Goal: Contribute content: Contribute content

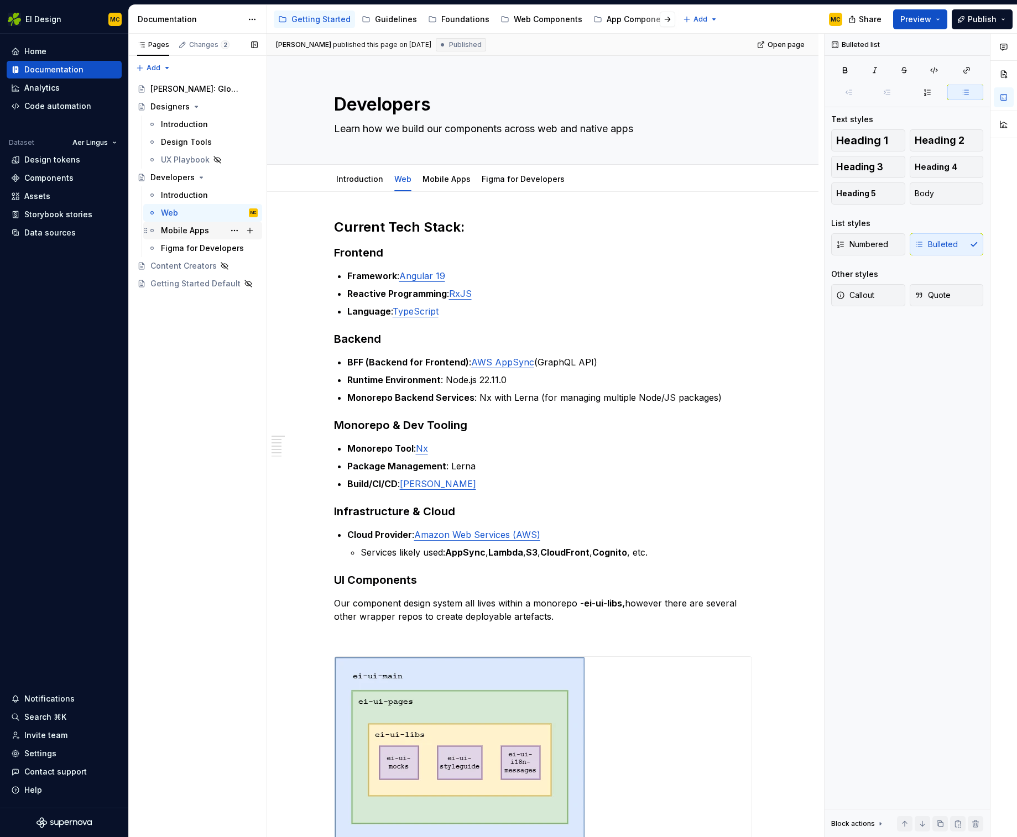
click at [192, 226] on div "Mobile Apps" at bounding box center [185, 230] width 48 height 11
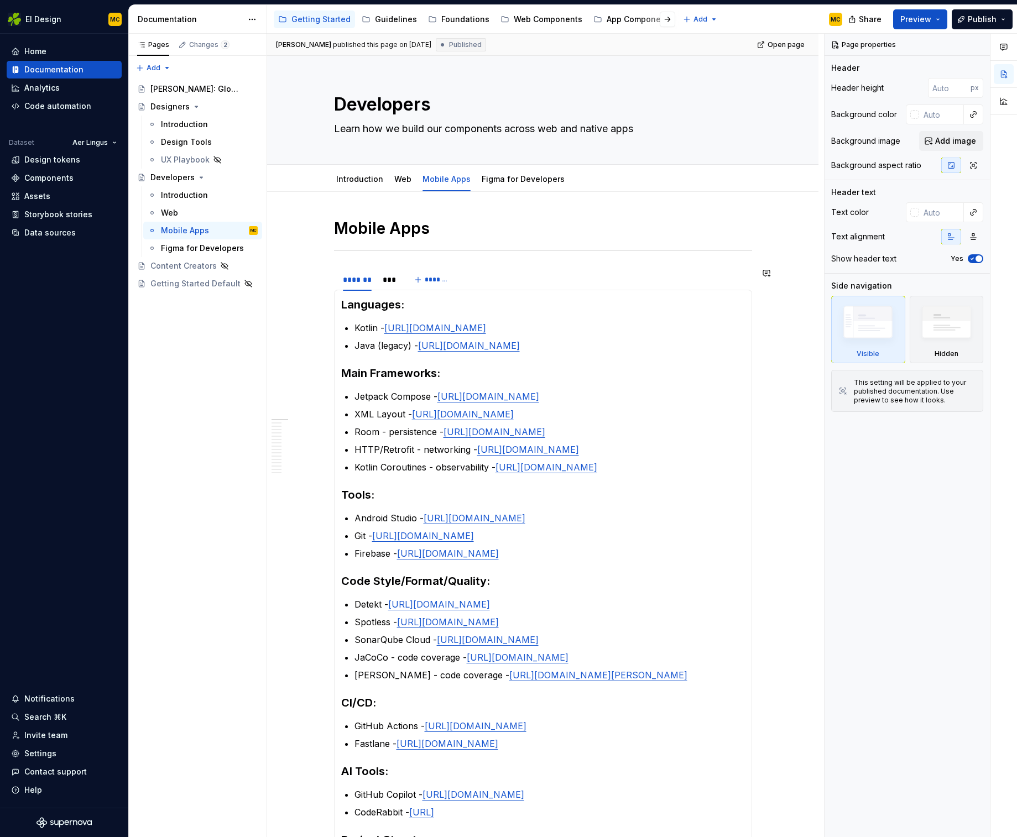
type textarea "*"
click at [353, 261] on div "Mobile Apps ******* *** ******* Languages: Kotlin - [URL][DOMAIN_NAME] Java (le…" at bounding box center [543, 681] width 418 height 926
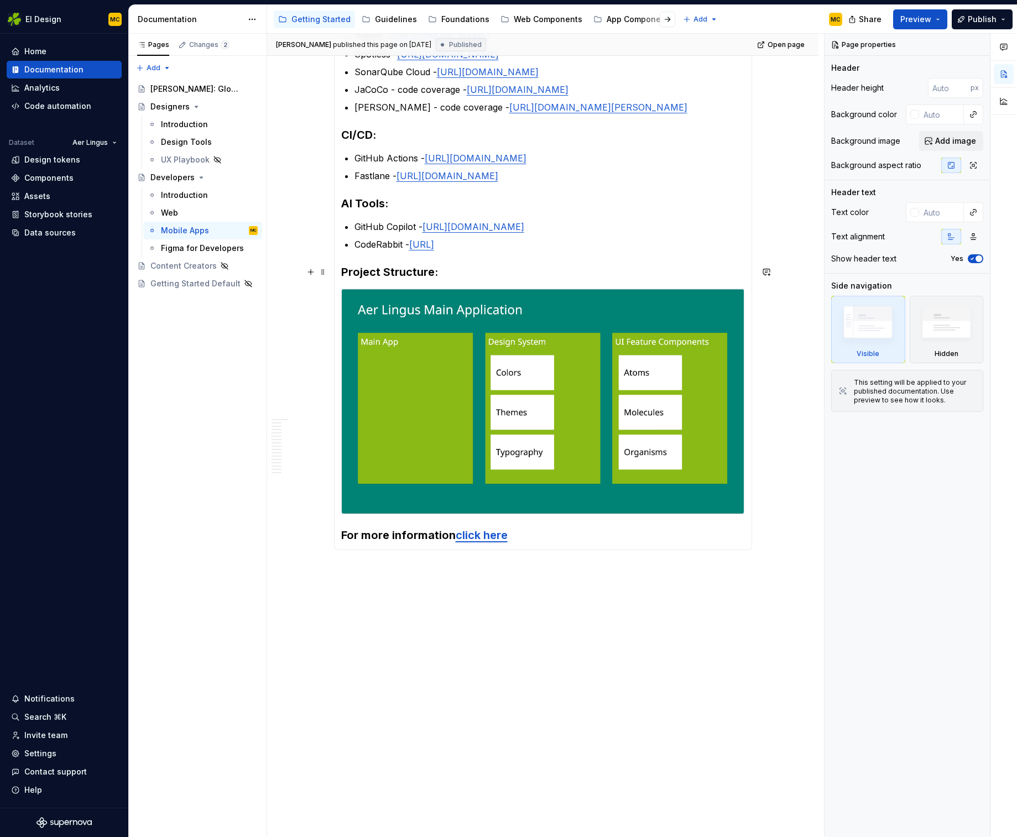
scroll to position [571, 0]
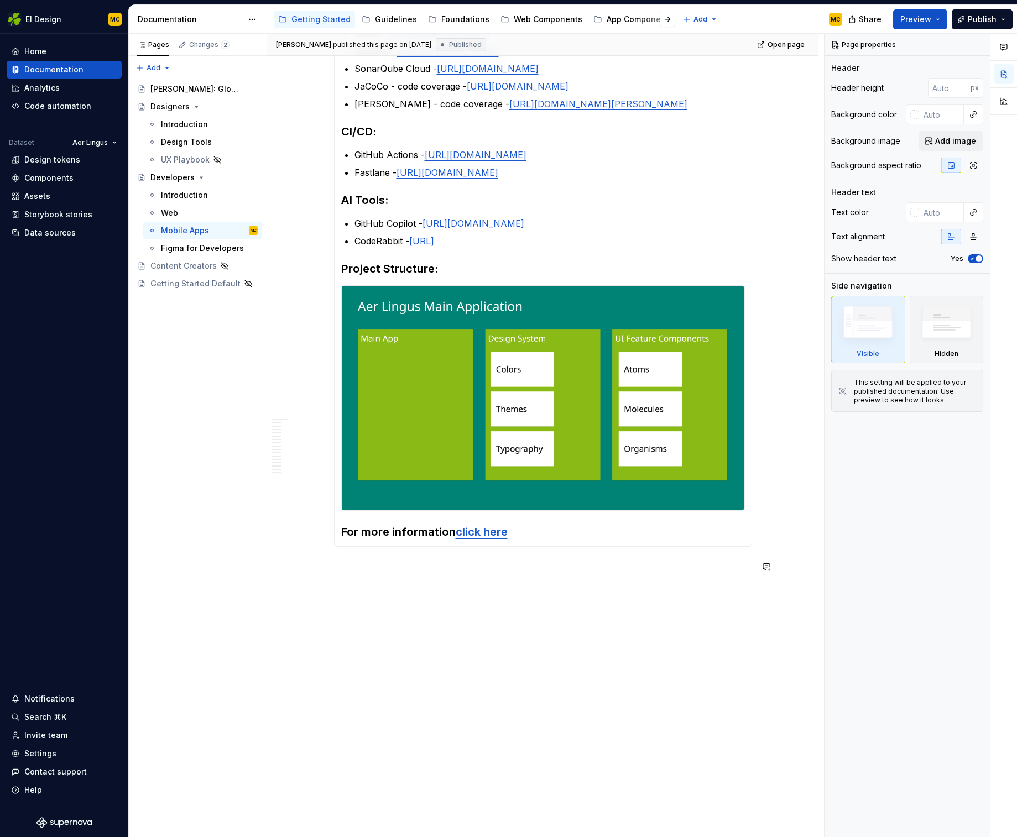
click at [362, 597] on div "Mobile Apps ******* *** ******* Languages: Kotlin - [URL][DOMAIN_NAME] Java (le…" at bounding box center [542, 229] width 551 height 1217
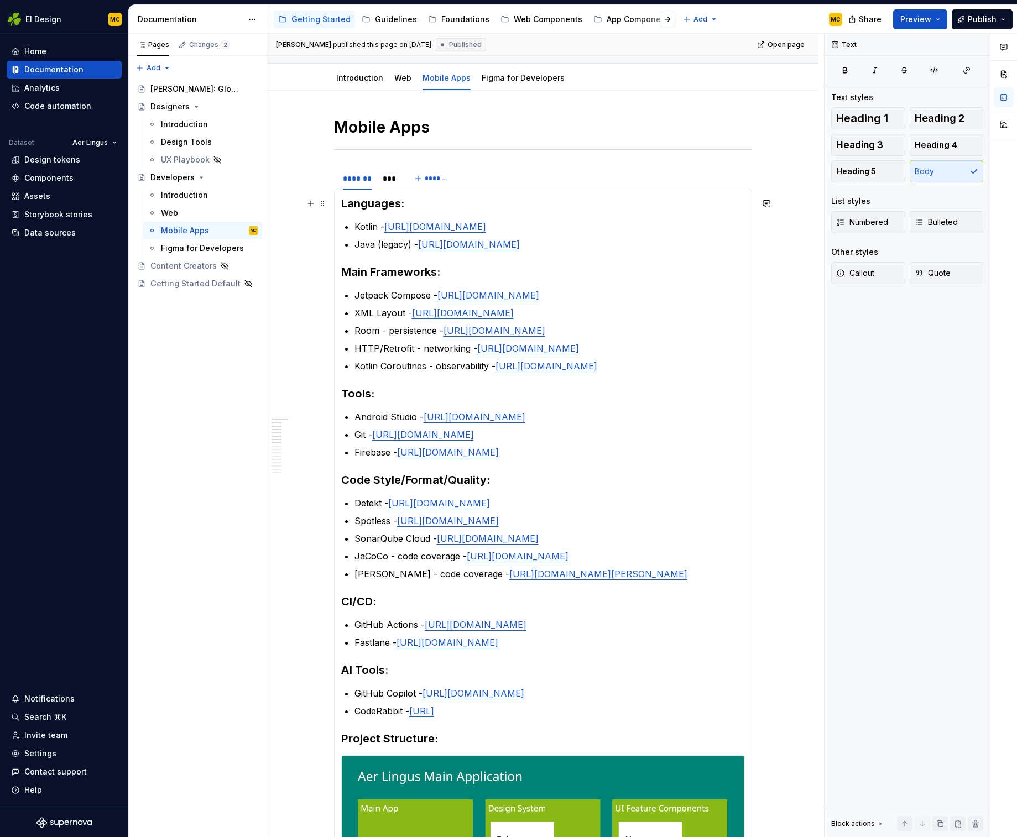
scroll to position [101, 0]
click at [390, 183] on div "***" at bounding box center [389, 179] width 13 height 11
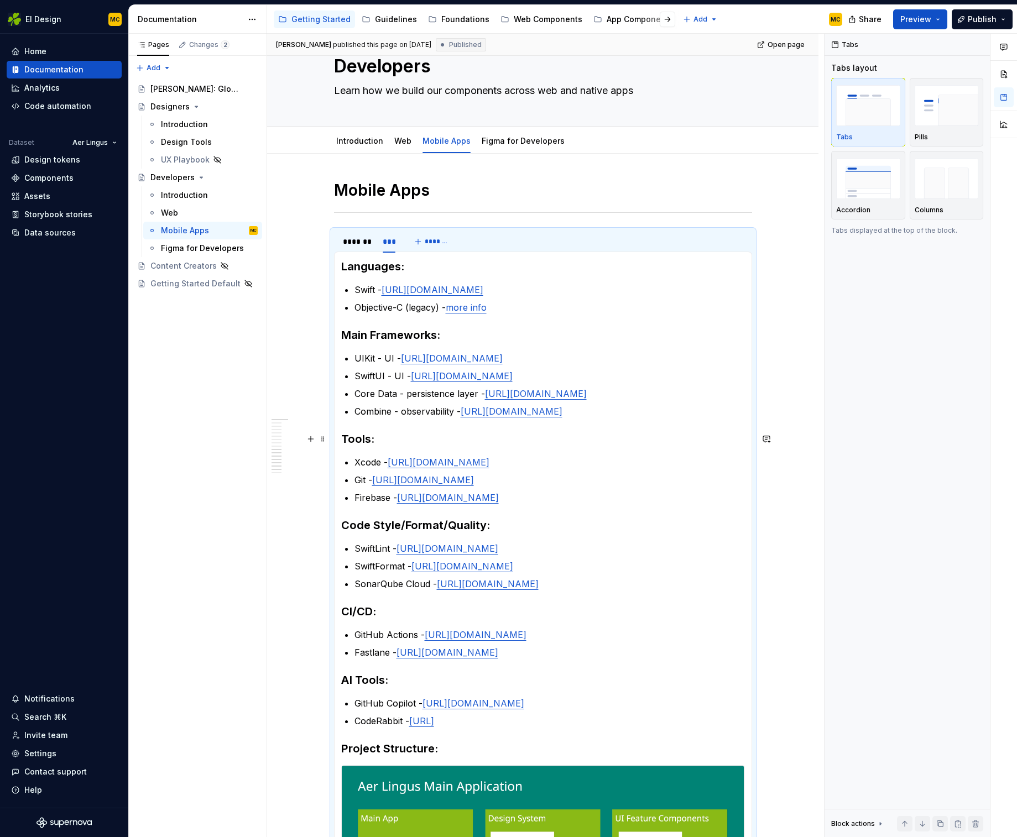
scroll to position [31, 0]
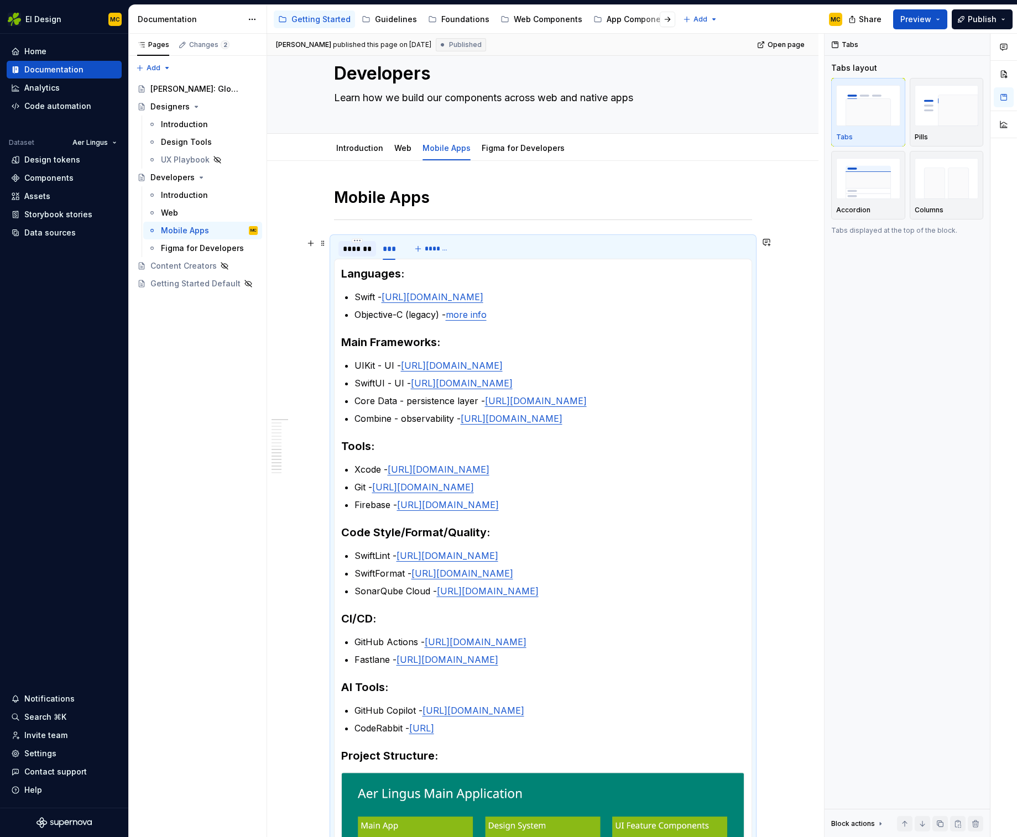
click at [360, 249] on div "*******" at bounding box center [357, 248] width 29 height 11
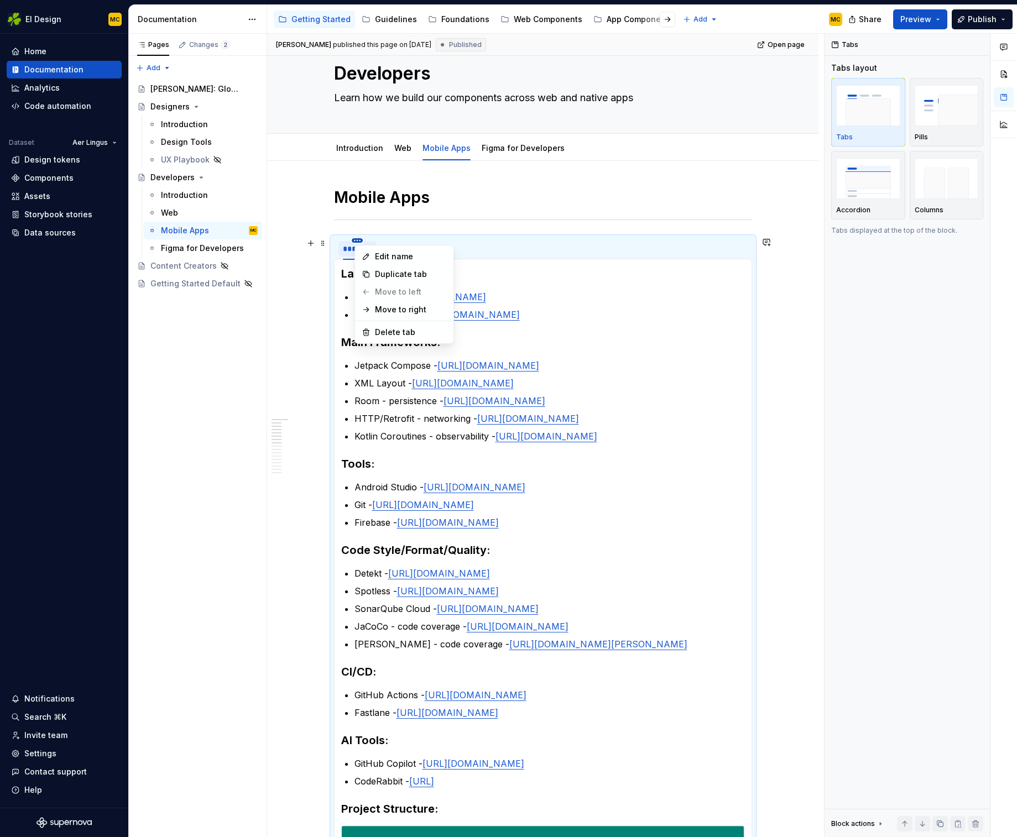
click at [363, 241] on html "EI Design MC Home Documentation Analytics Code automation Dataset Aer Lingus De…" at bounding box center [508, 418] width 1017 height 837
click at [411, 224] on html "EI Design MC Home Documentation Analytics Code automation Dataset Aer Lingus De…" at bounding box center [508, 418] width 1017 height 837
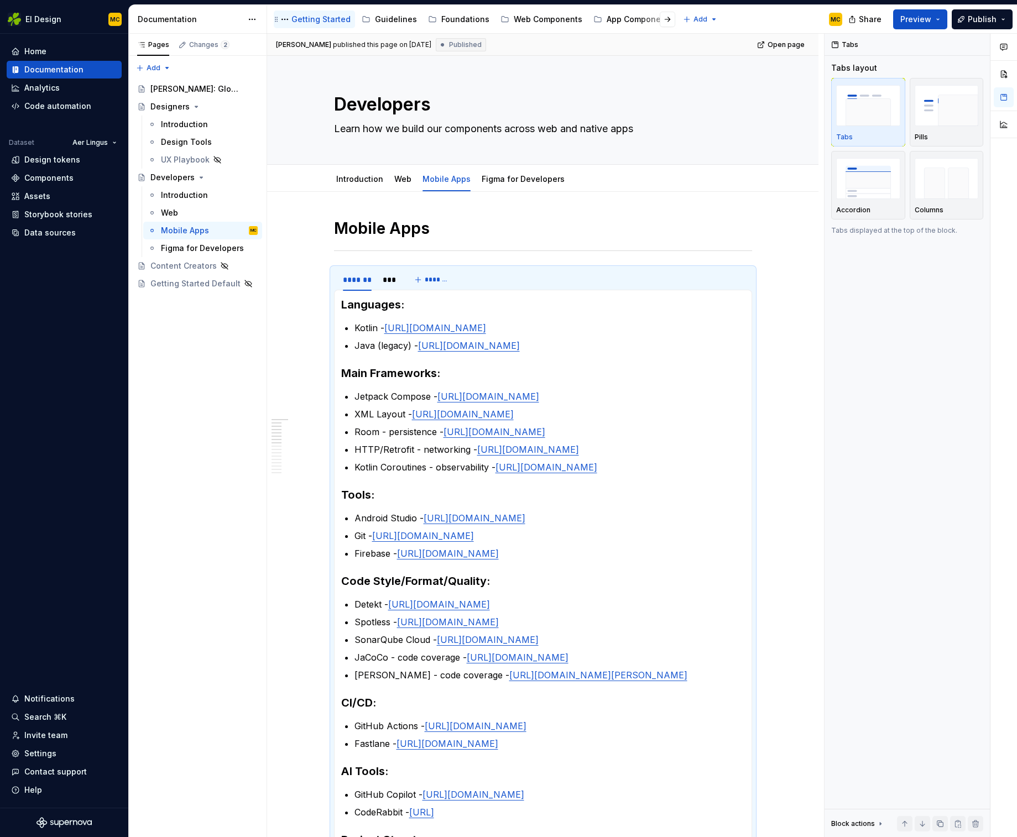
type textarea "*"
click at [454, 328] on link "[URL][DOMAIN_NAME]" at bounding box center [435, 327] width 102 height 11
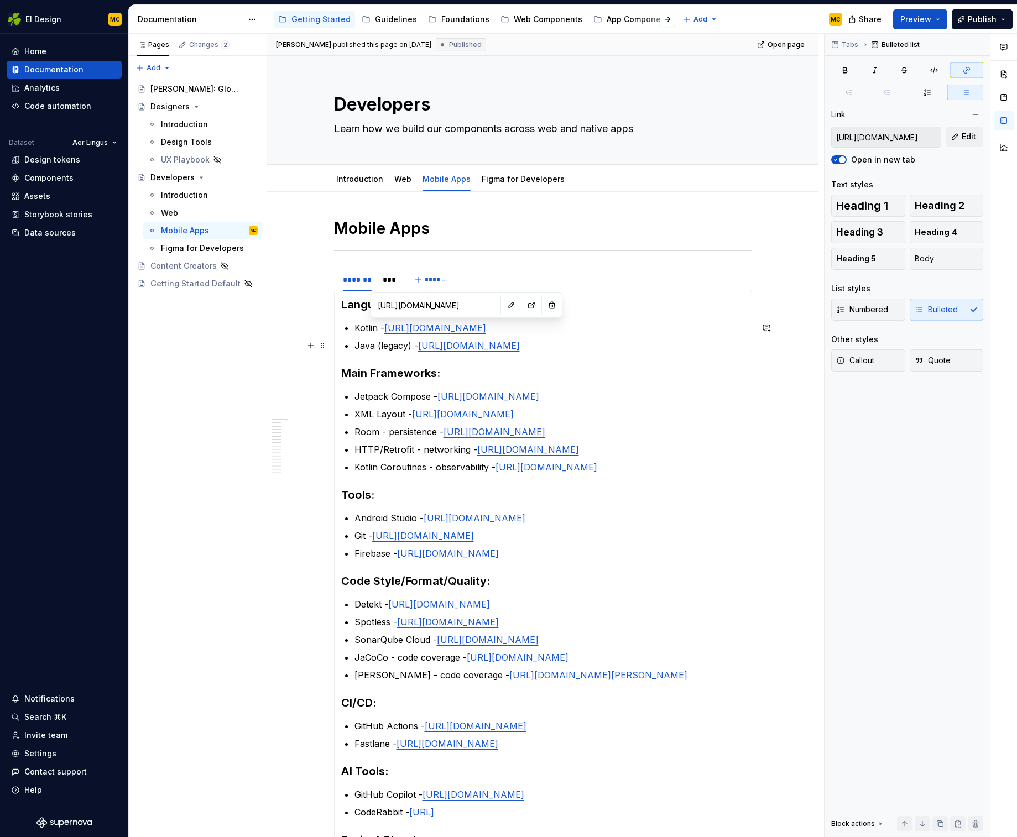
type input "[URL][DOMAIN_NAME]"
click at [476, 349] on link "[URL][DOMAIN_NAME]" at bounding box center [469, 345] width 102 height 11
type input "[URL][DOMAIN_NAME]"
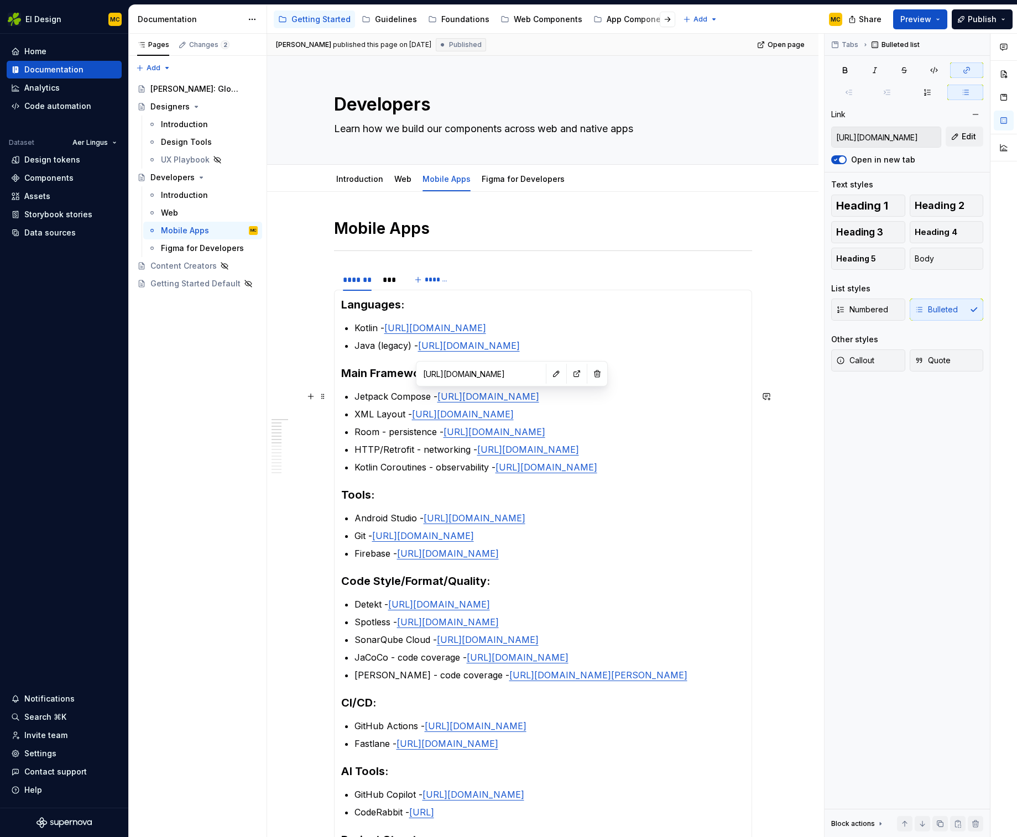
click at [497, 400] on link "[URL][DOMAIN_NAME]" at bounding box center [488, 396] width 102 height 11
type input "[URL][DOMAIN_NAME]"
click at [502, 417] on link "[URL][DOMAIN_NAME]" at bounding box center [463, 414] width 102 height 11
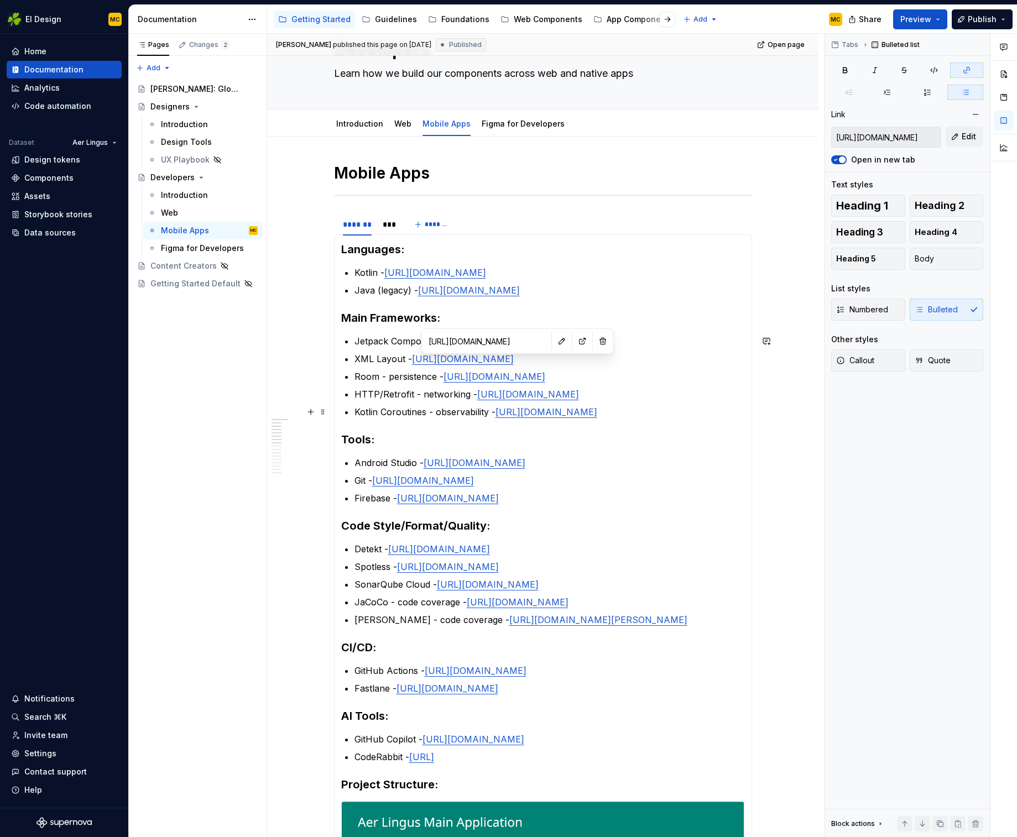
scroll to position [56, 0]
type input "[URL][DOMAIN_NAME]"
click at [488, 379] on link "[URL][DOMAIN_NAME]" at bounding box center [494, 375] width 102 height 11
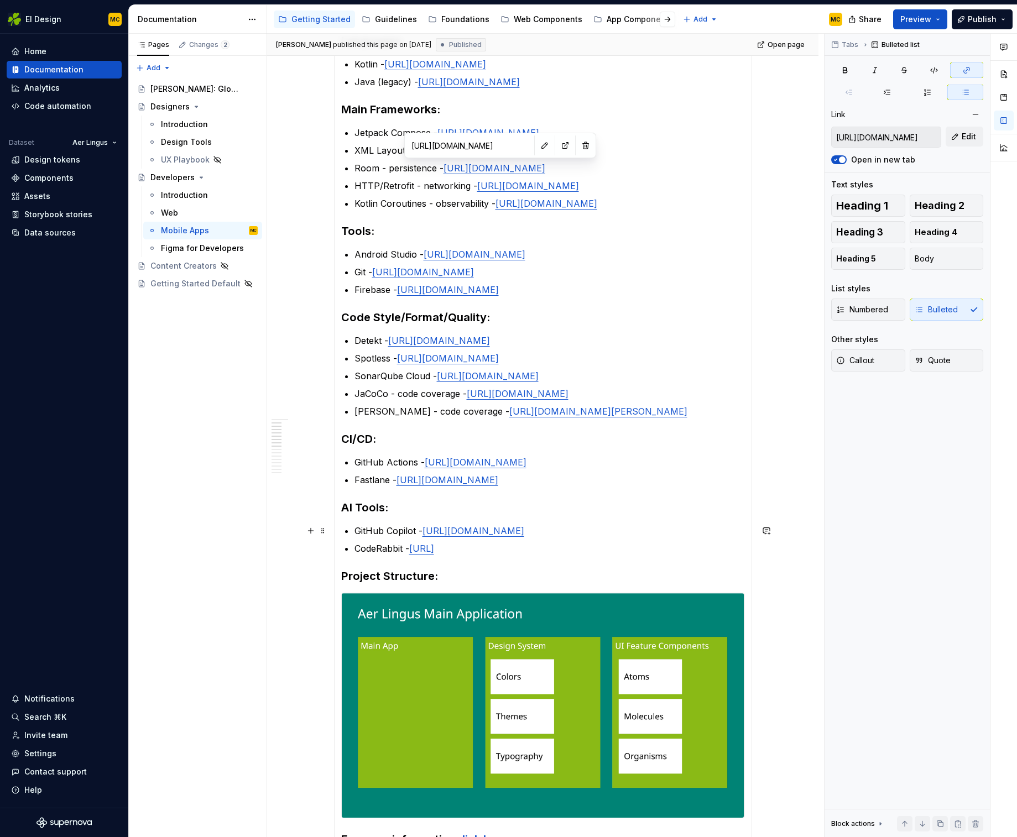
type input "[URL][DOMAIN_NAME]"
click at [492, 528] on link "[URL][DOMAIN_NAME]" at bounding box center [473, 530] width 102 height 11
type input "[URL]"
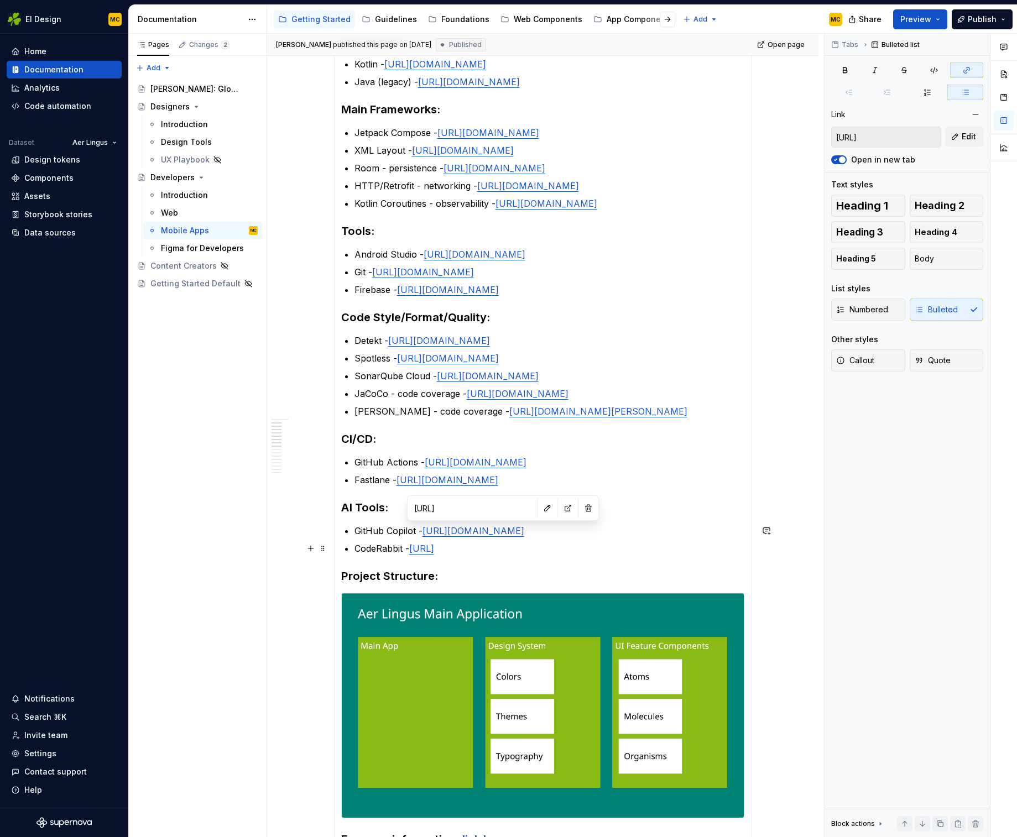
click at [434, 550] on link "[URL]" at bounding box center [421, 548] width 25 height 11
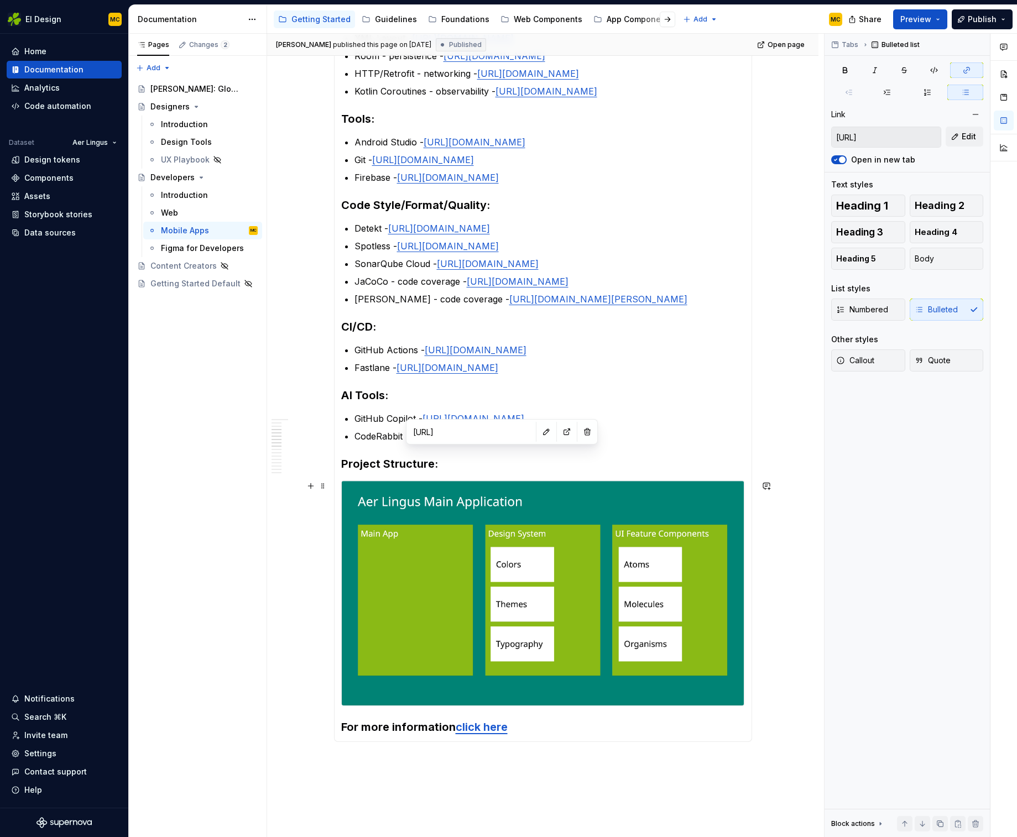
scroll to position [521, 0]
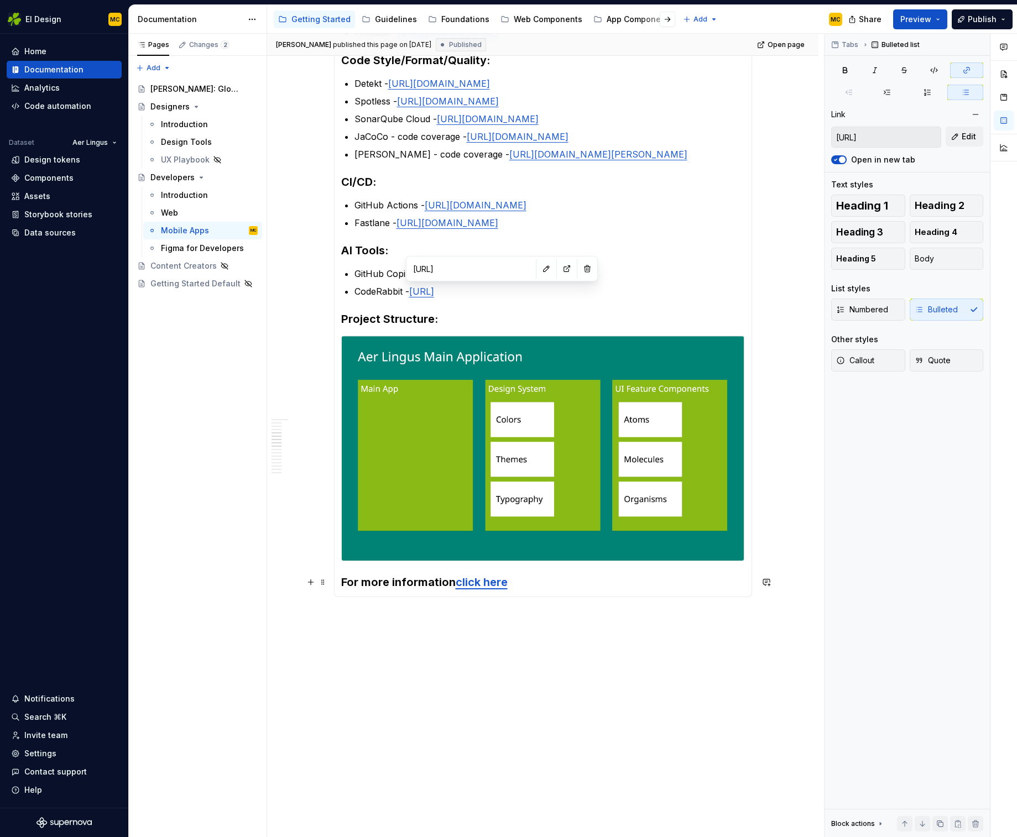
type input "[URL][DOMAIN_NAME]"
click at [484, 581] on link "click here" at bounding box center [482, 582] width 52 height 13
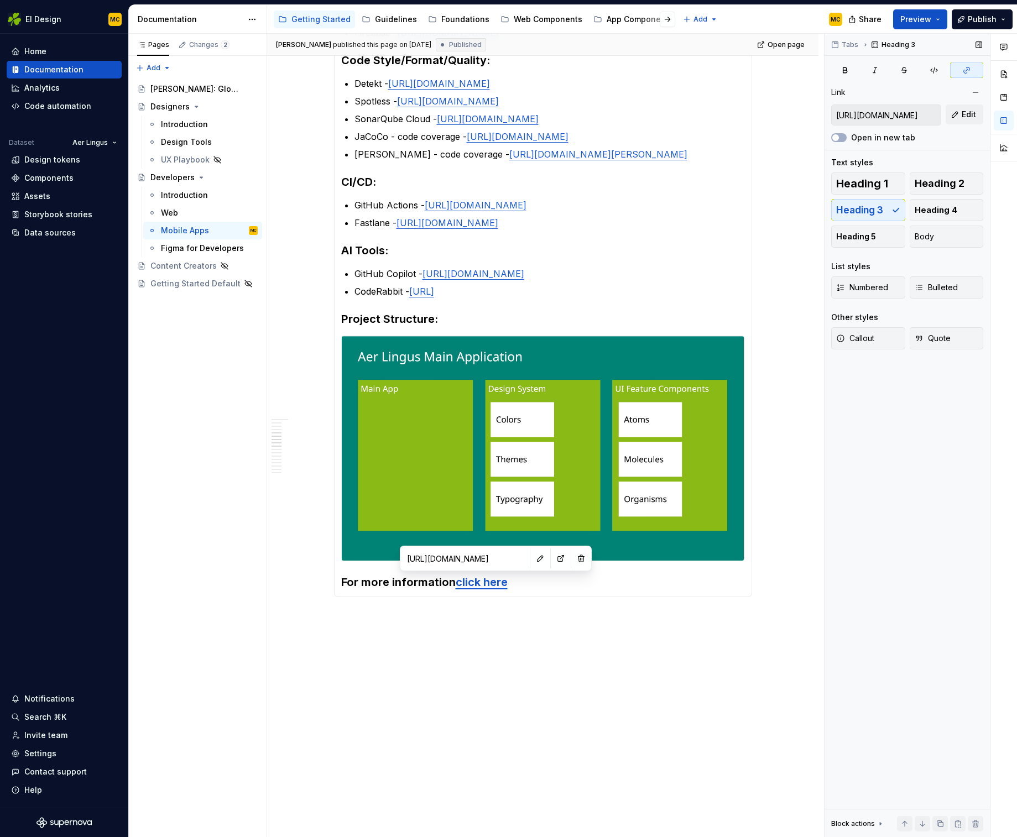
click at [850, 138] on div "Open in new tab" at bounding box center [881, 137] width 69 height 11
click at [839, 142] on div at bounding box center [838, 137] width 15 height 11
click at [841, 137] on button "Open in new tab" at bounding box center [838, 137] width 15 height 9
type textarea "*"
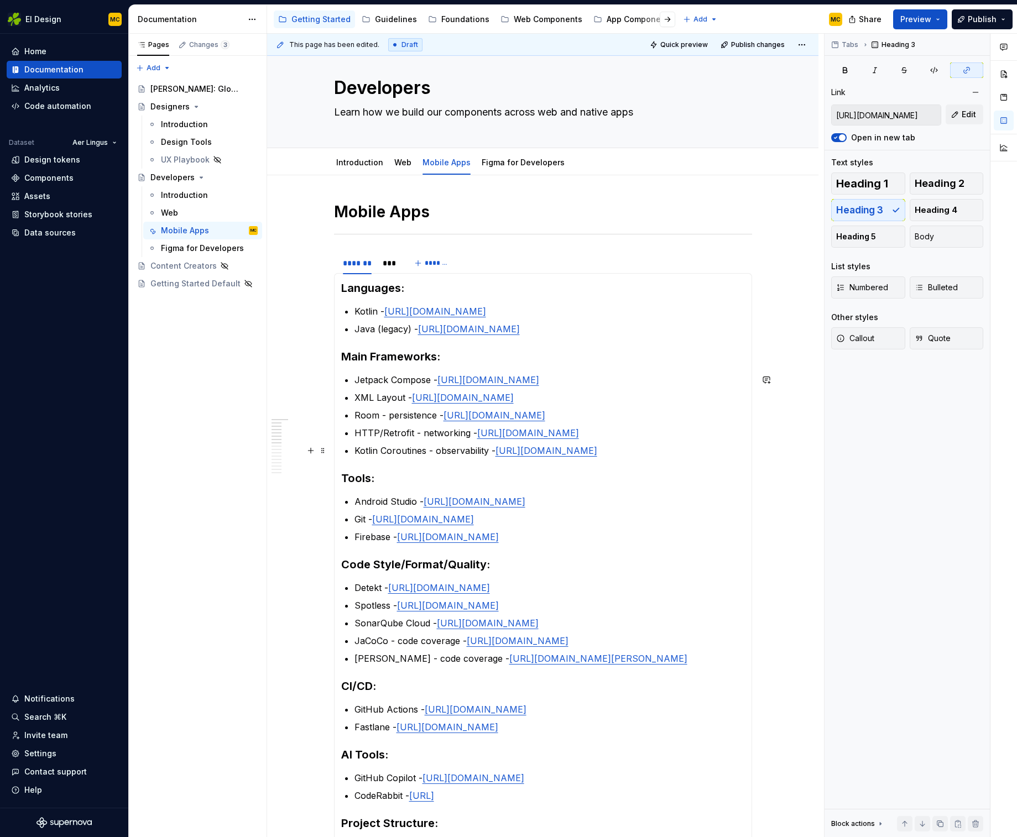
scroll to position [0, 0]
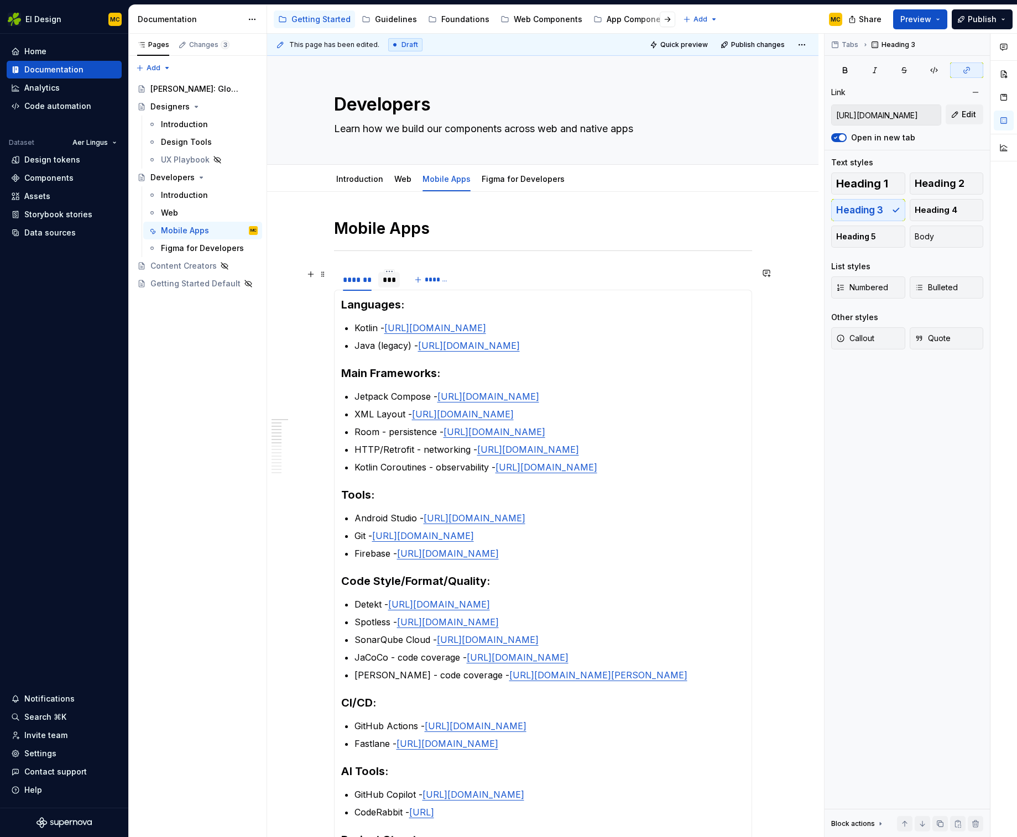
click at [388, 289] on div at bounding box center [389, 289] width 22 height 1
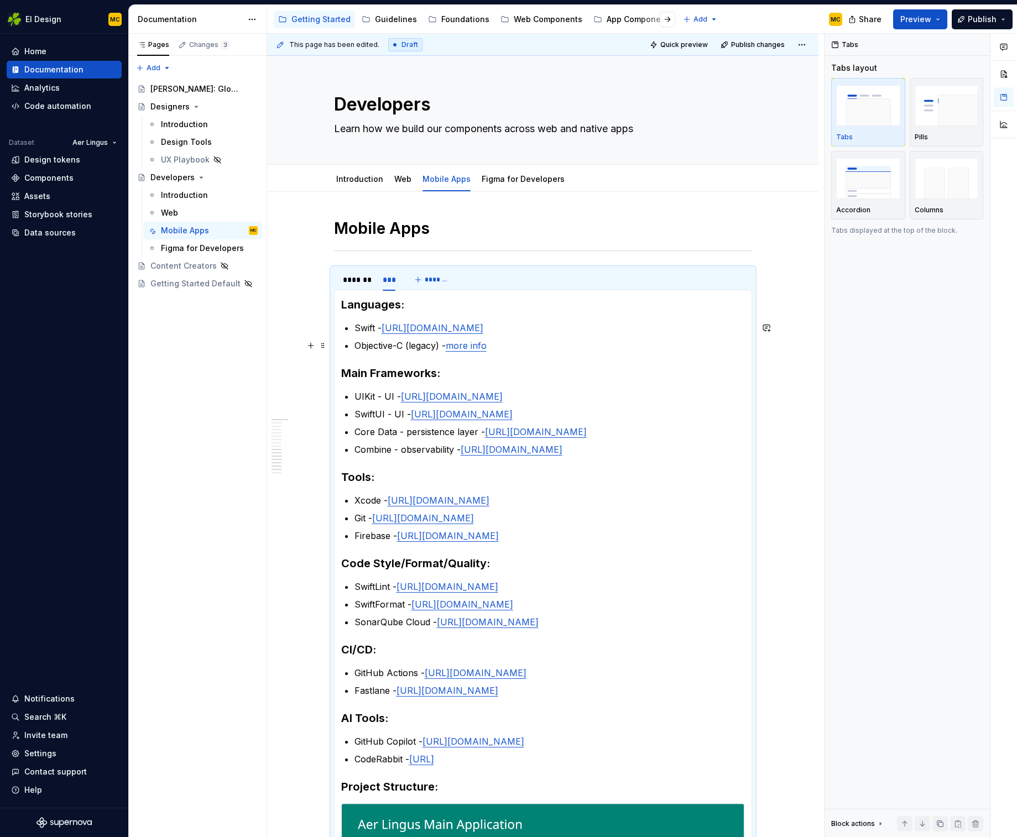
click at [468, 349] on link "more info" at bounding box center [466, 345] width 41 height 11
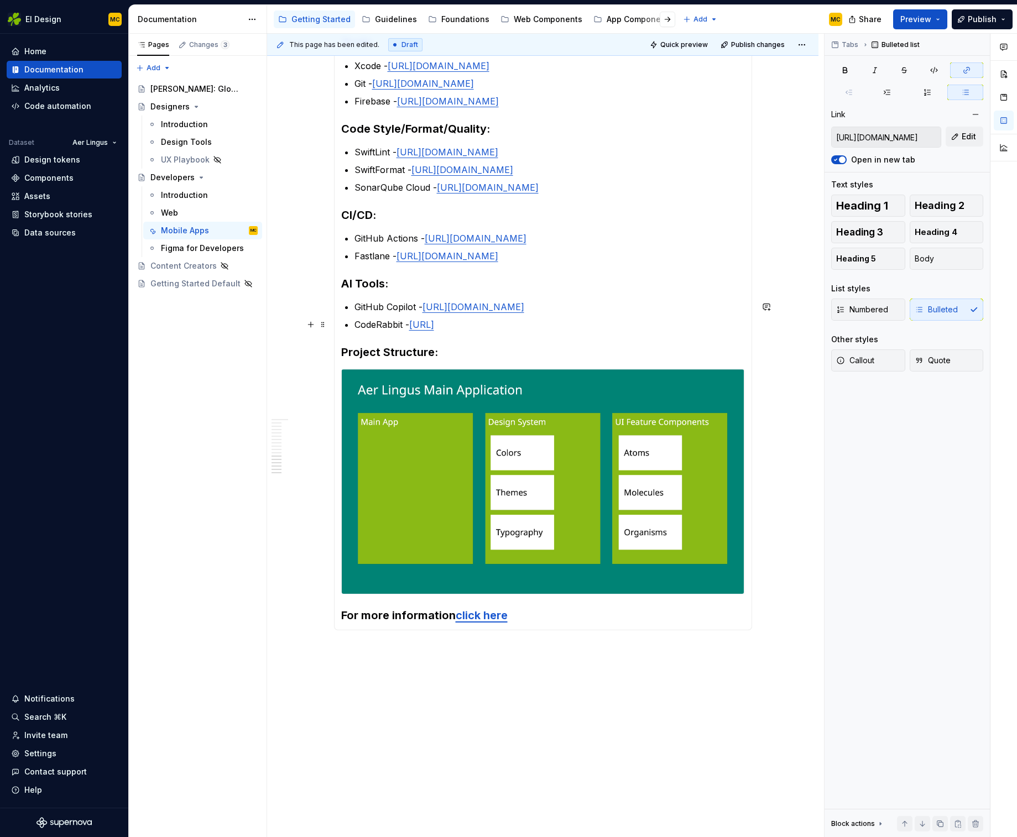
scroll to position [518, 0]
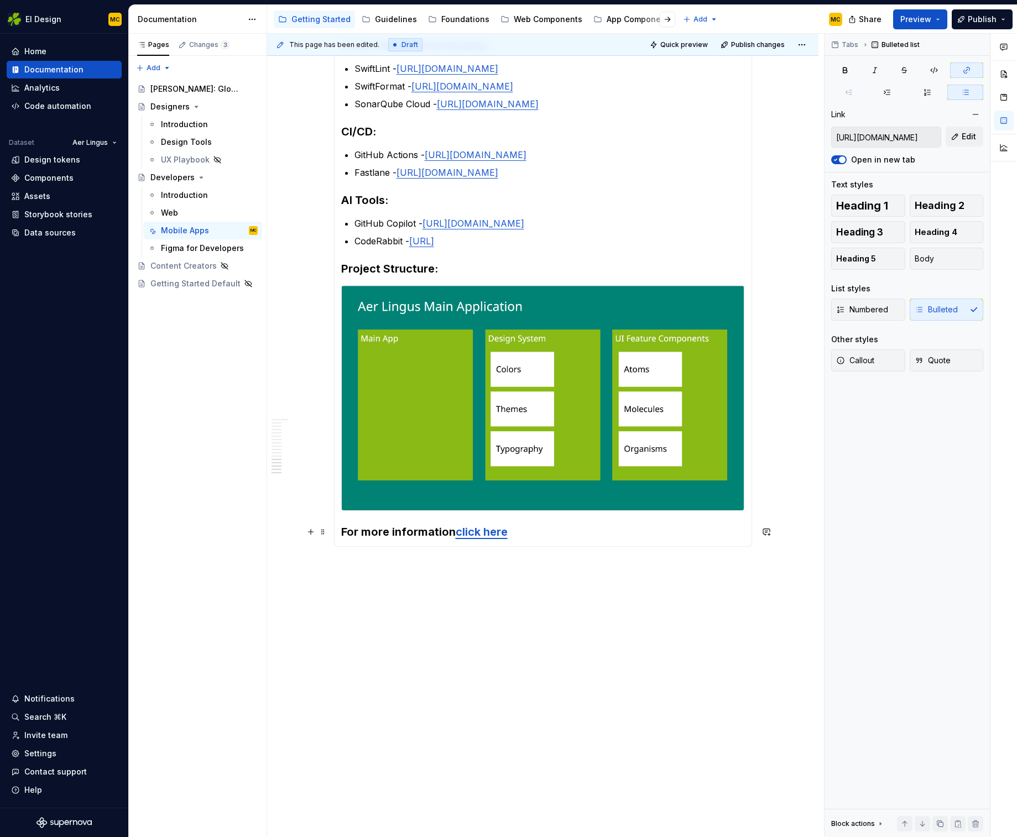
type input "[URL][DOMAIN_NAME]"
click at [494, 534] on link "click here" at bounding box center [482, 531] width 52 height 13
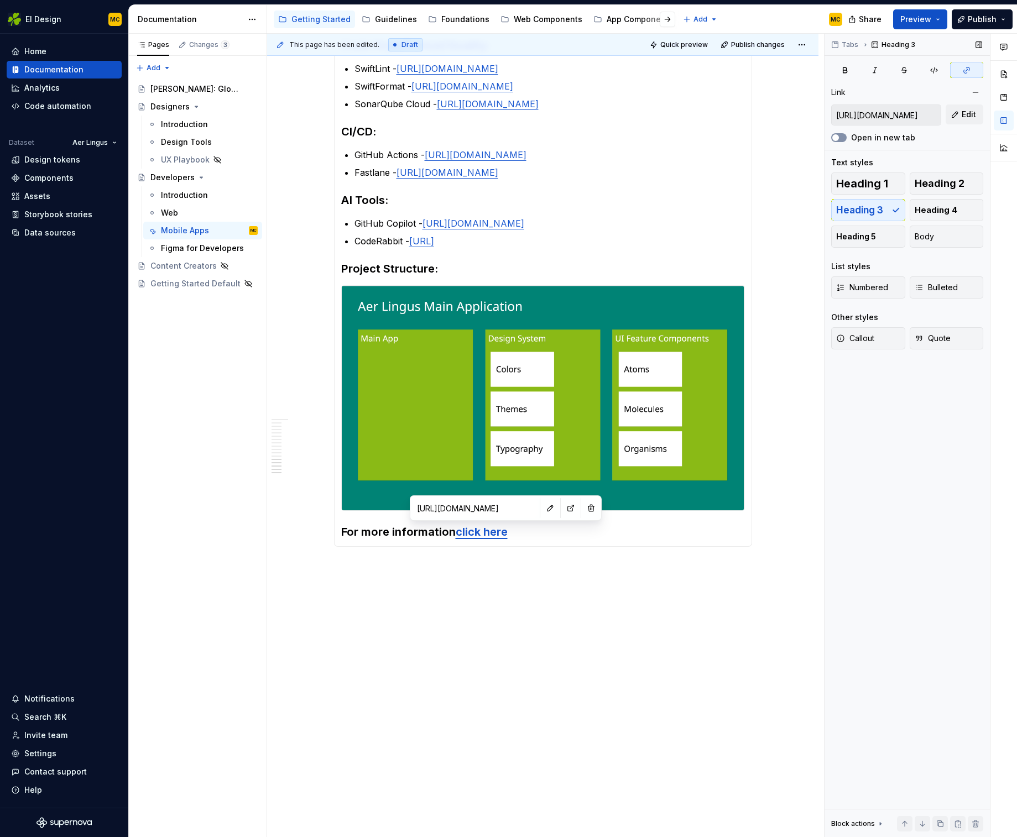
click at [842, 135] on button "Open in new tab" at bounding box center [838, 137] width 15 height 9
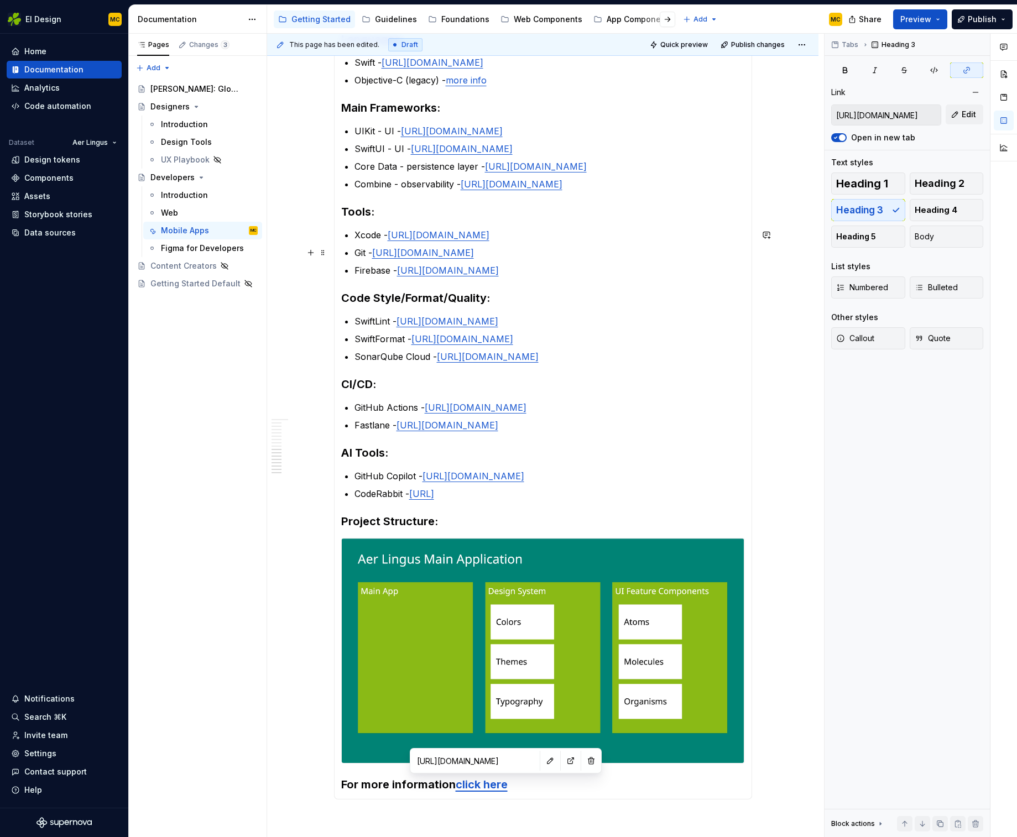
scroll to position [243, 0]
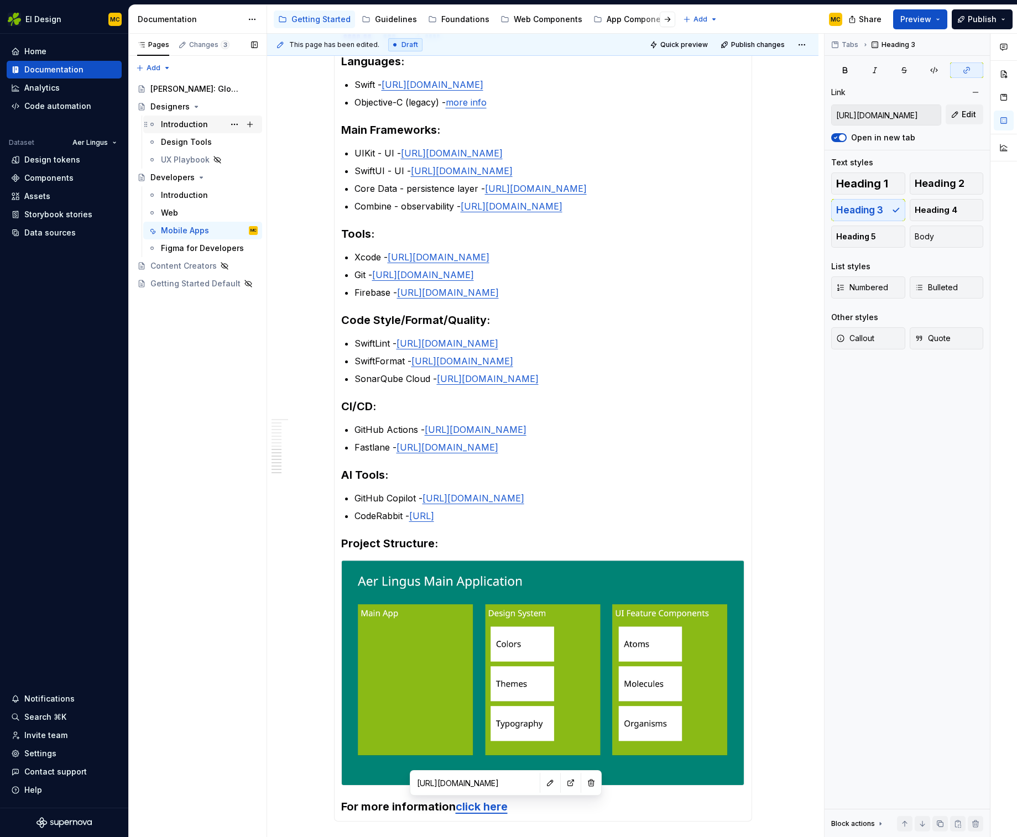
click at [192, 130] on div "Introduction" at bounding box center [209, 124] width 97 height 15
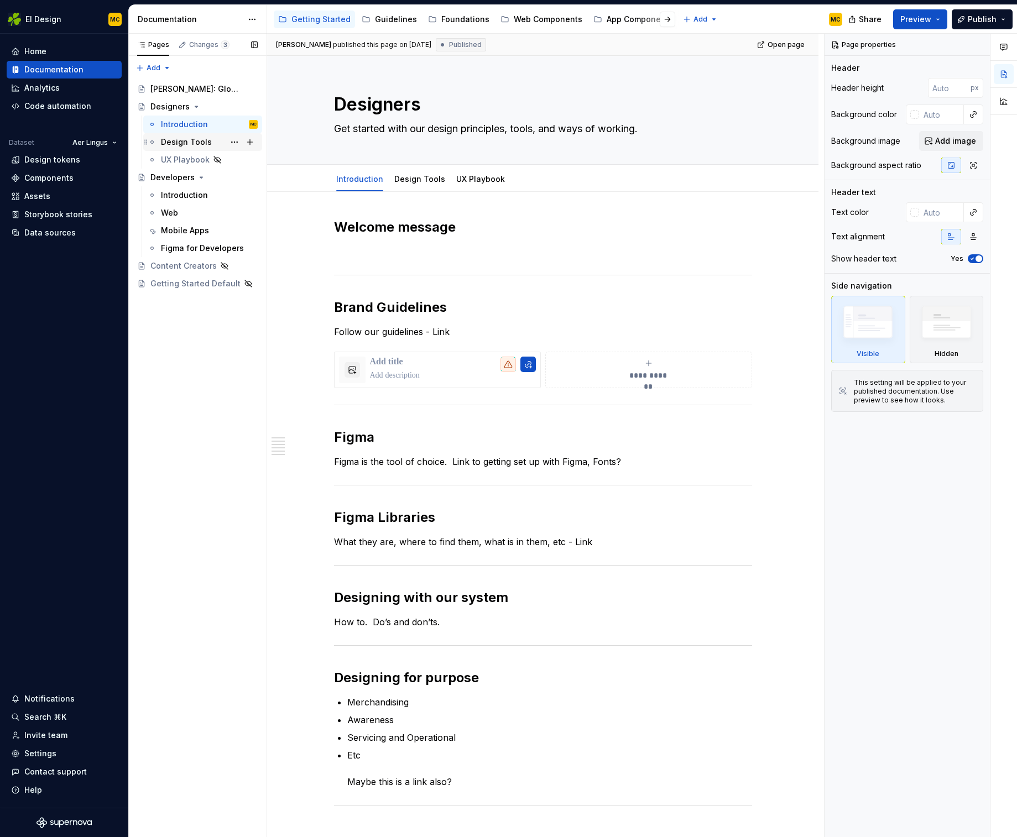
click at [191, 144] on div "Design Tools" at bounding box center [186, 142] width 51 height 11
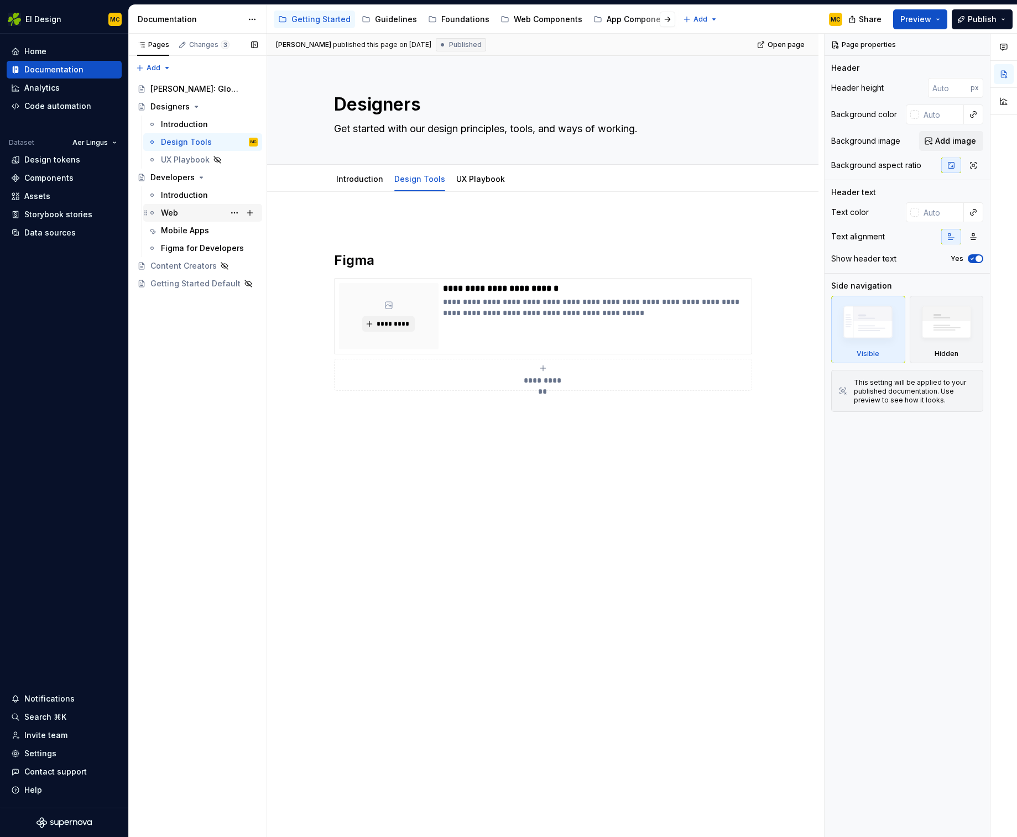
click at [181, 214] on div "Web" at bounding box center [209, 212] width 97 height 15
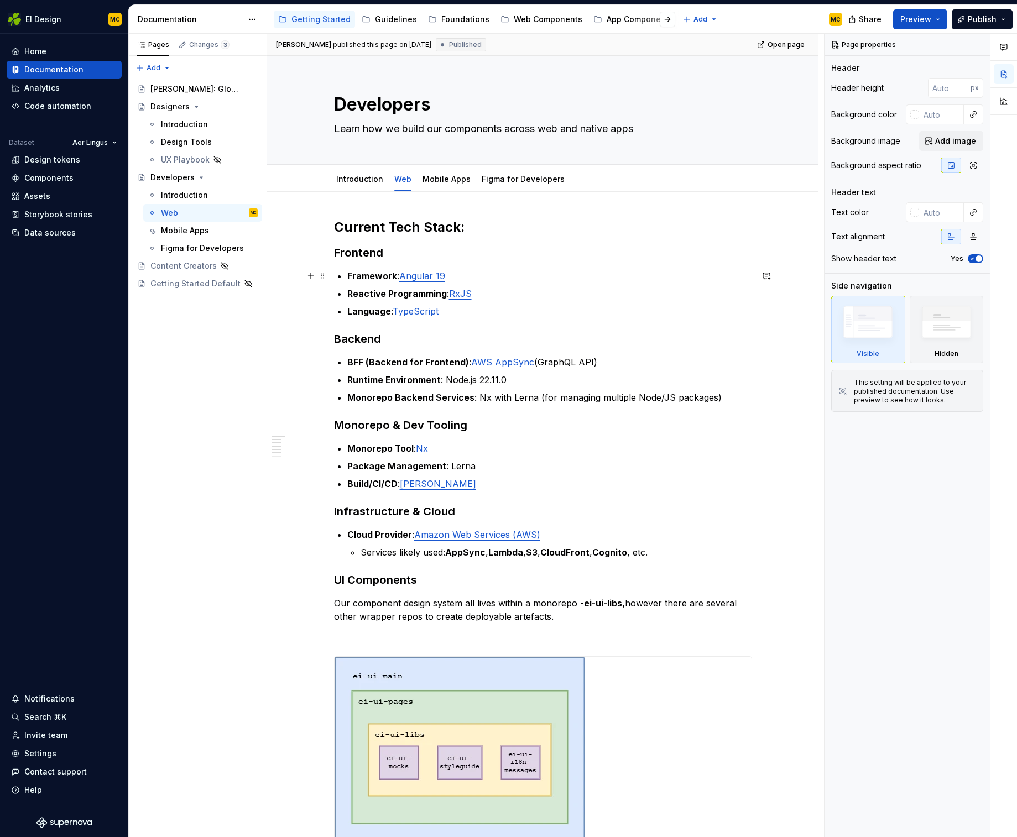
click at [381, 278] on strong "Framework" at bounding box center [372, 275] width 50 height 11
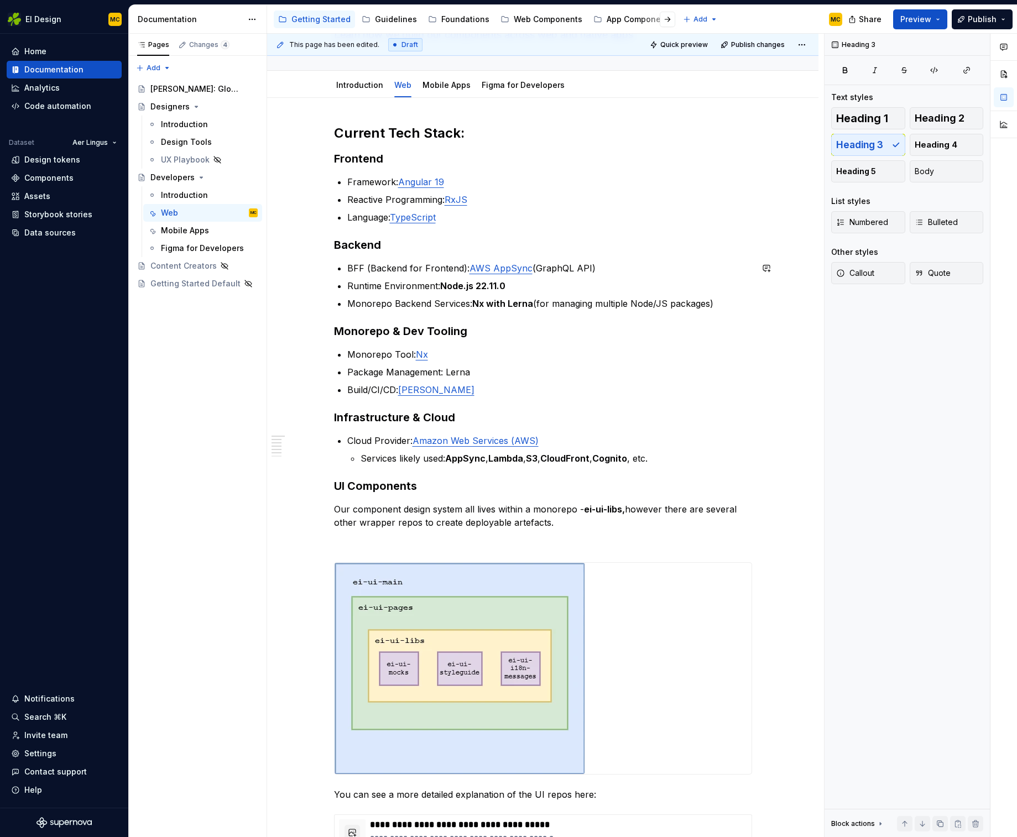
scroll to position [88, 0]
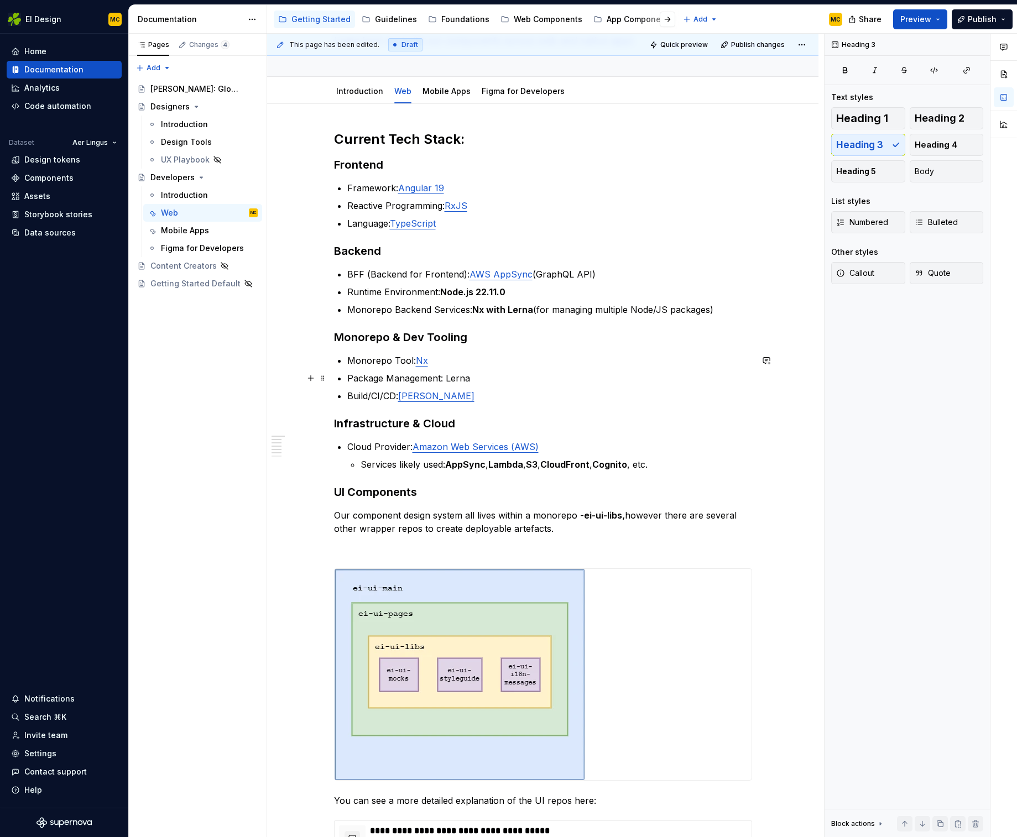
click at [452, 379] on p "Package Management: Lerna" at bounding box center [549, 378] width 405 height 13
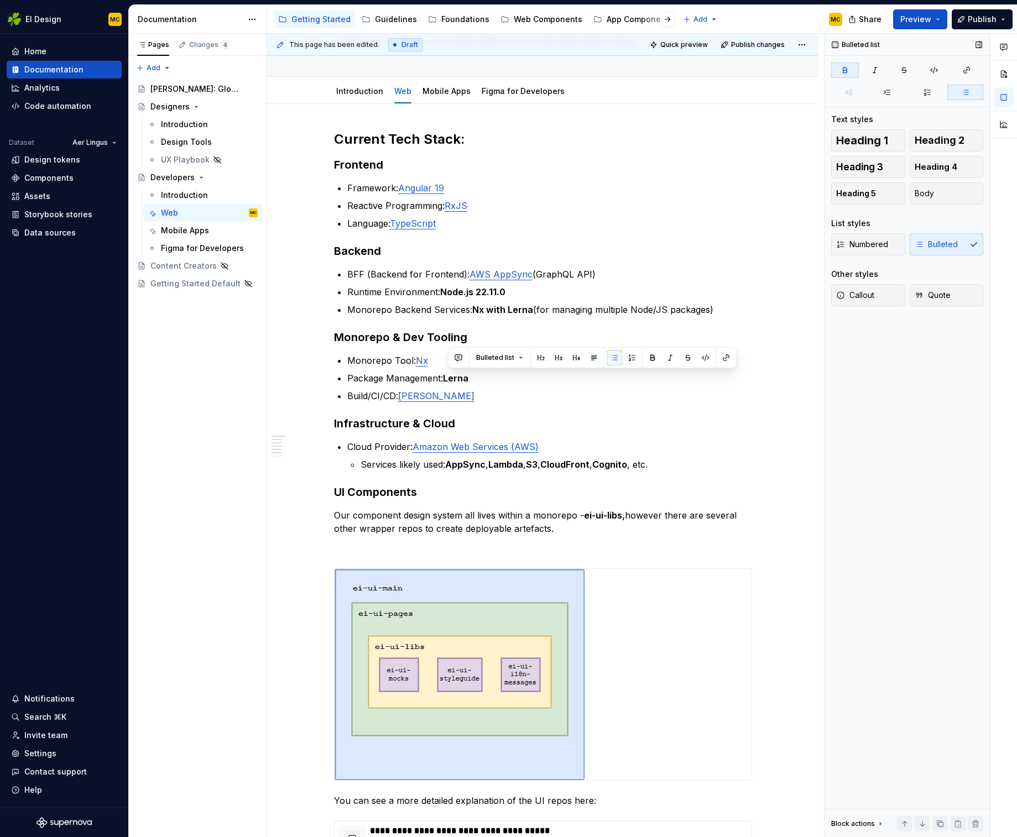
click at [921, 420] on div "Bulleted list Text styles Heading 1 Heading 2 Heading 3 Heading 4 Heading 5 Bod…" at bounding box center [906, 436] width 165 height 804
type textarea "*"
click at [450, 380] on strong "Lerna" at bounding box center [455, 378] width 25 height 11
click at [728, 358] on button "button" at bounding box center [725, 357] width 15 height 15
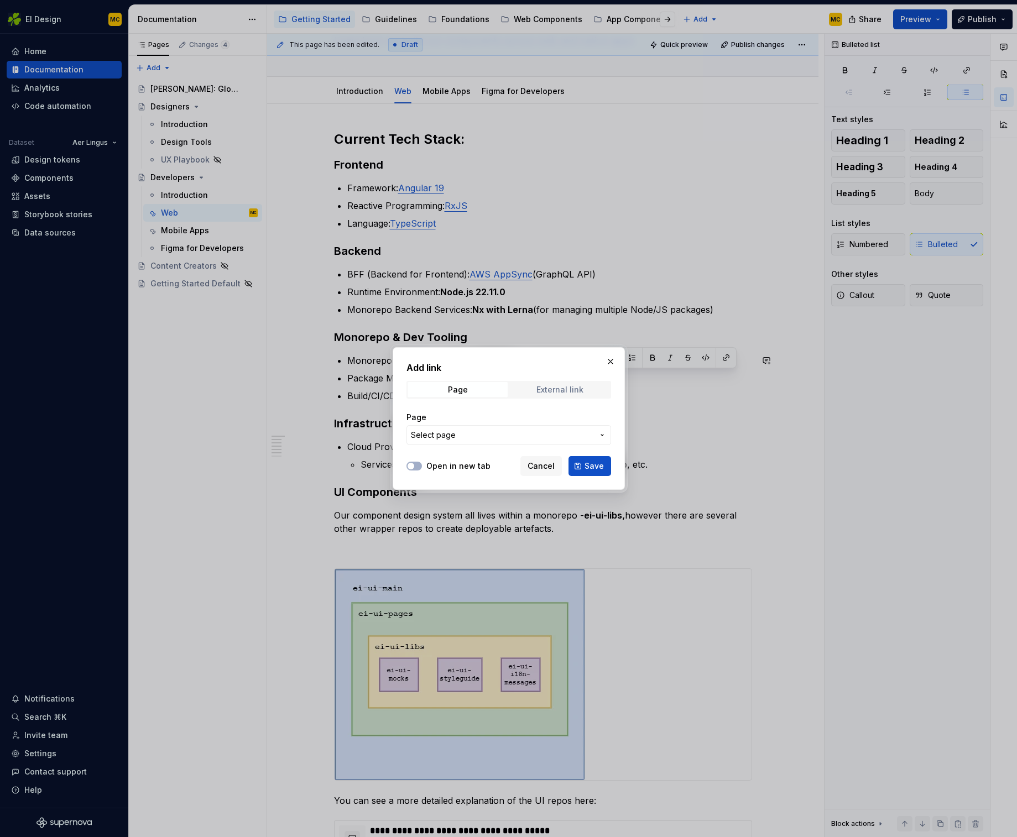
click at [555, 388] on div "External link" at bounding box center [559, 389] width 47 height 9
click at [464, 435] on input "URL" at bounding box center [508, 435] width 205 height 20
paste input "[URL][DOMAIN_NAME]"
type input "[URL][DOMAIN_NAME]"
click at [423, 465] on div "Open in new tab" at bounding box center [448, 466] width 84 height 11
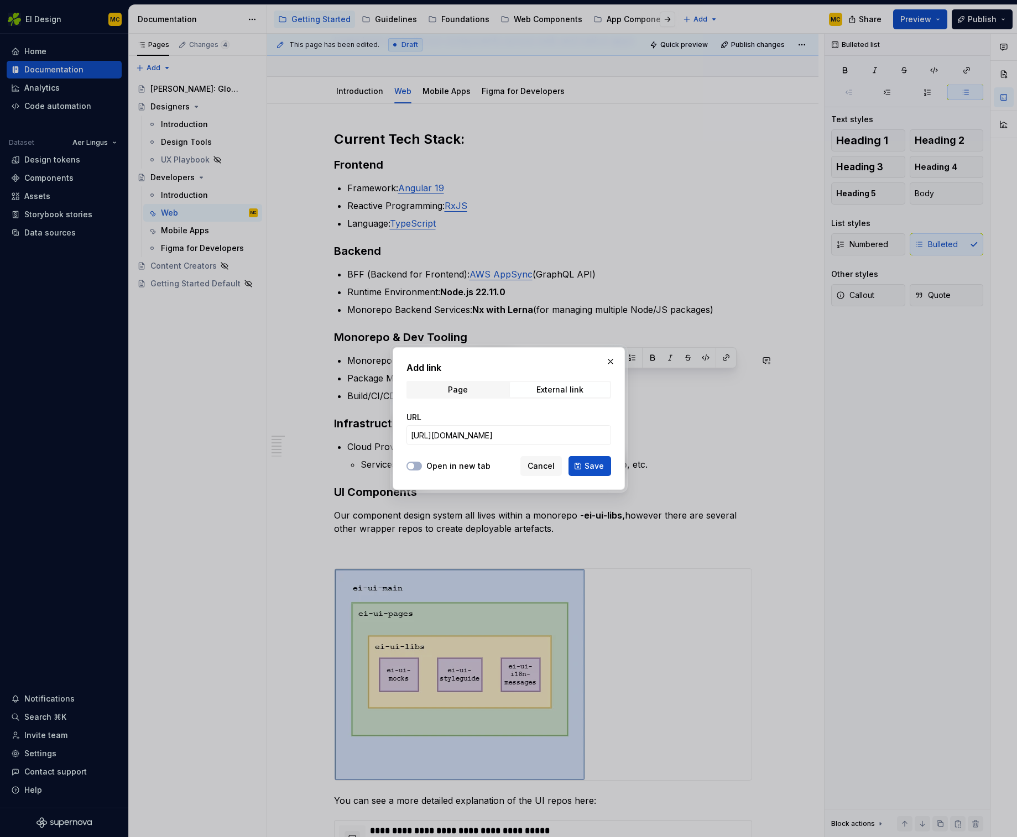
click at [450, 465] on label "Open in new tab" at bounding box center [458, 466] width 64 height 11
click at [422, 465] on button "Open in new tab" at bounding box center [413, 466] width 15 height 9
click at [587, 464] on span "Save" at bounding box center [593, 466] width 19 height 11
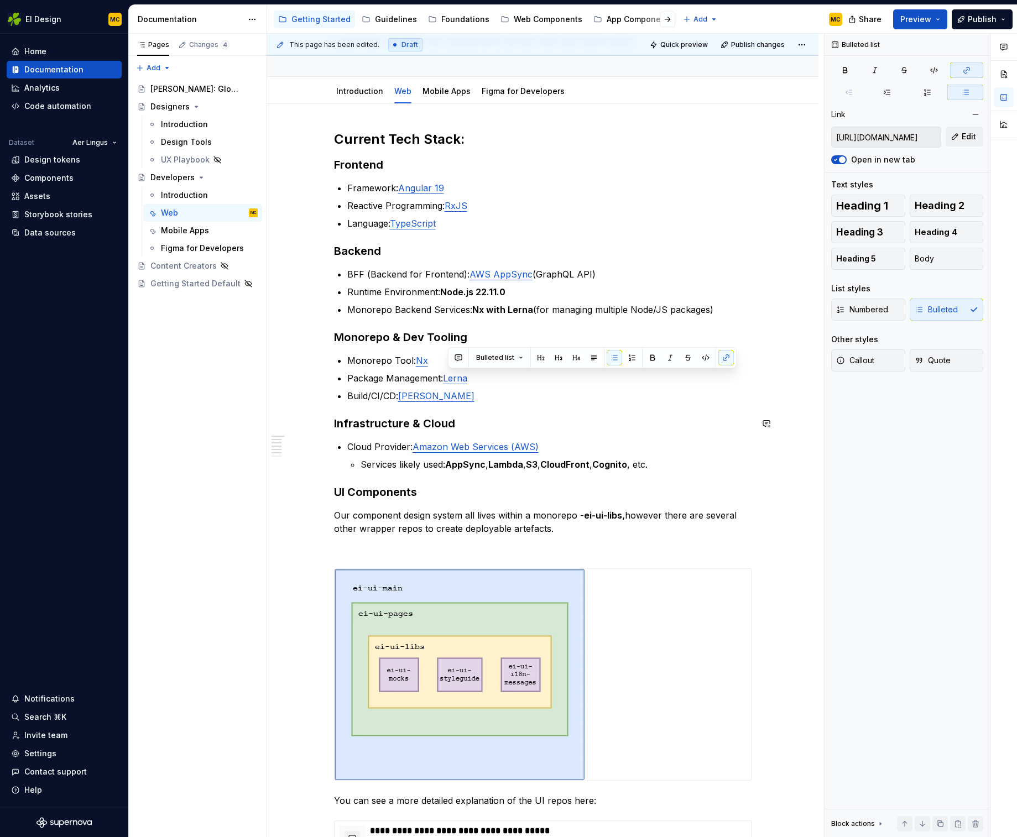
click at [698, 405] on div "**********" at bounding box center [543, 613] width 418 height 966
click at [424, 394] on link "[PERSON_NAME]" at bounding box center [436, 395] width 76 height 11
click at [493, 373] on button "button" at bounding box center [500, 372] width 15 height 15
click at [809, 412] on div "**********" at bounding box center [542, 732] width 551 height 1257
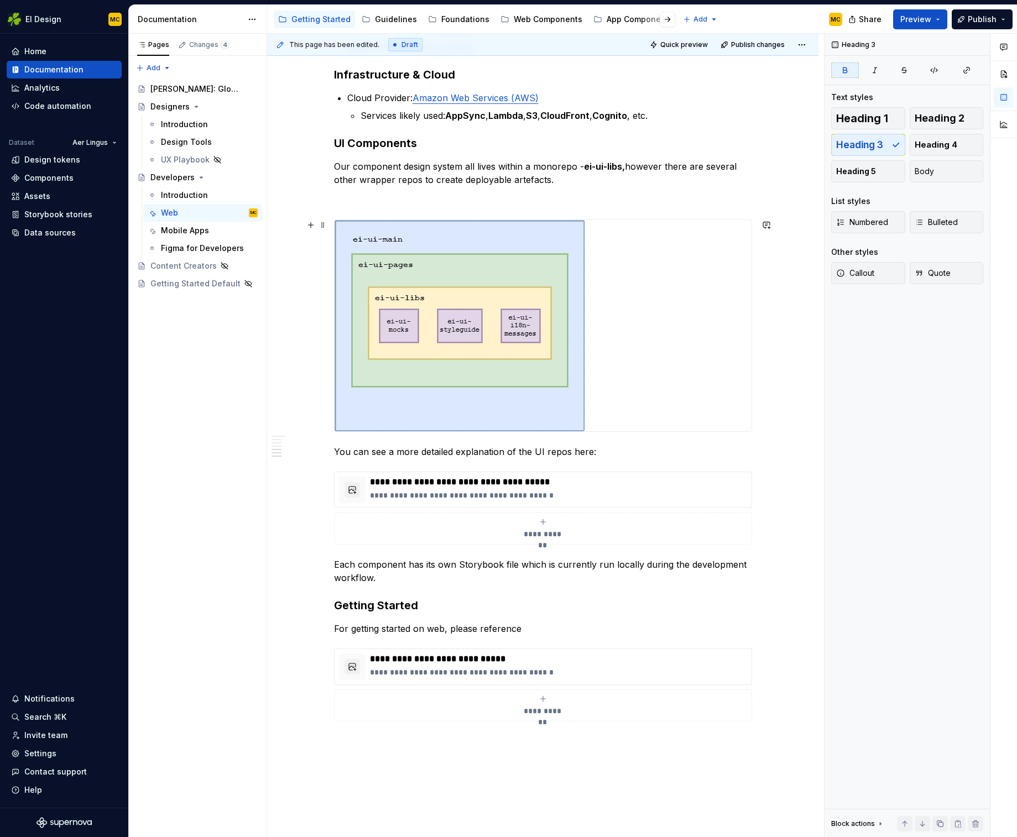
scroll to position [436, 0]
click at [391, 579] on p "Each component has its own Storybook file which is currently run locally during…" at bounding box center [543, 571] width 418 height 27
click at [599, 450] on p "You can see a more detailed explanation of the UI repos here:" at bounding box center [543, 452] width 418 height 13
click at [568, 278] on img at bounding box center [460, 326] width 250 height 211
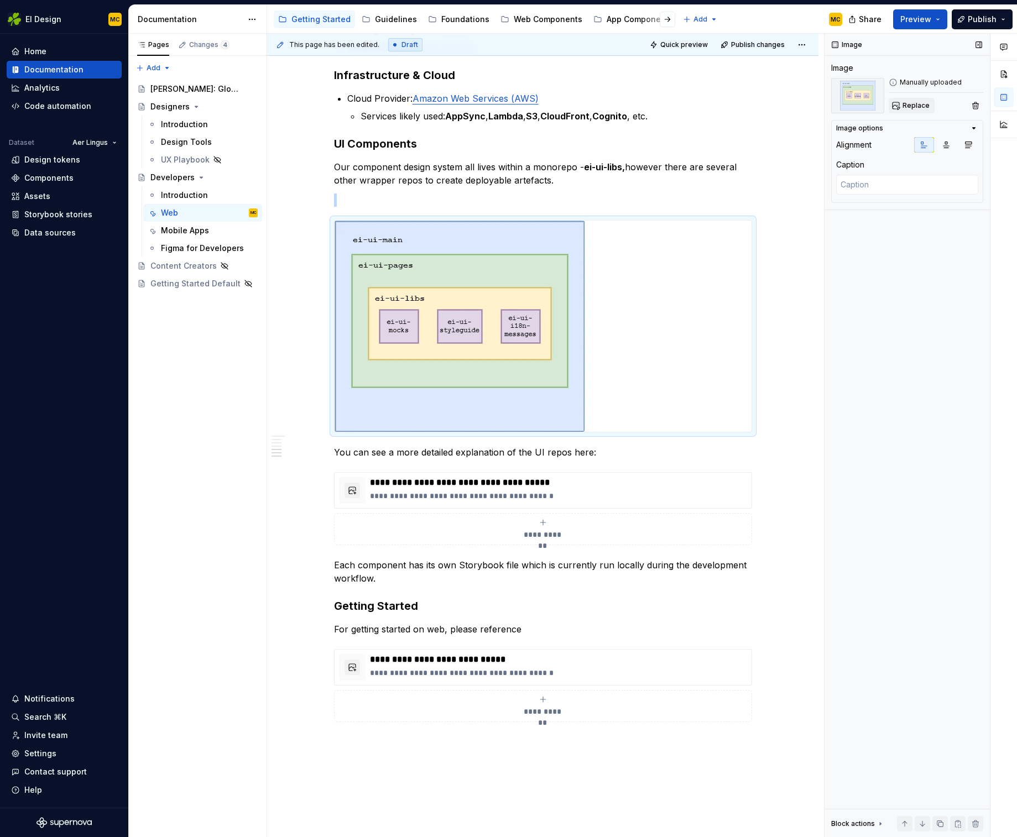
click at [913, 105] on span "Replace" at bounding box center [915, 105] width 27 height 9
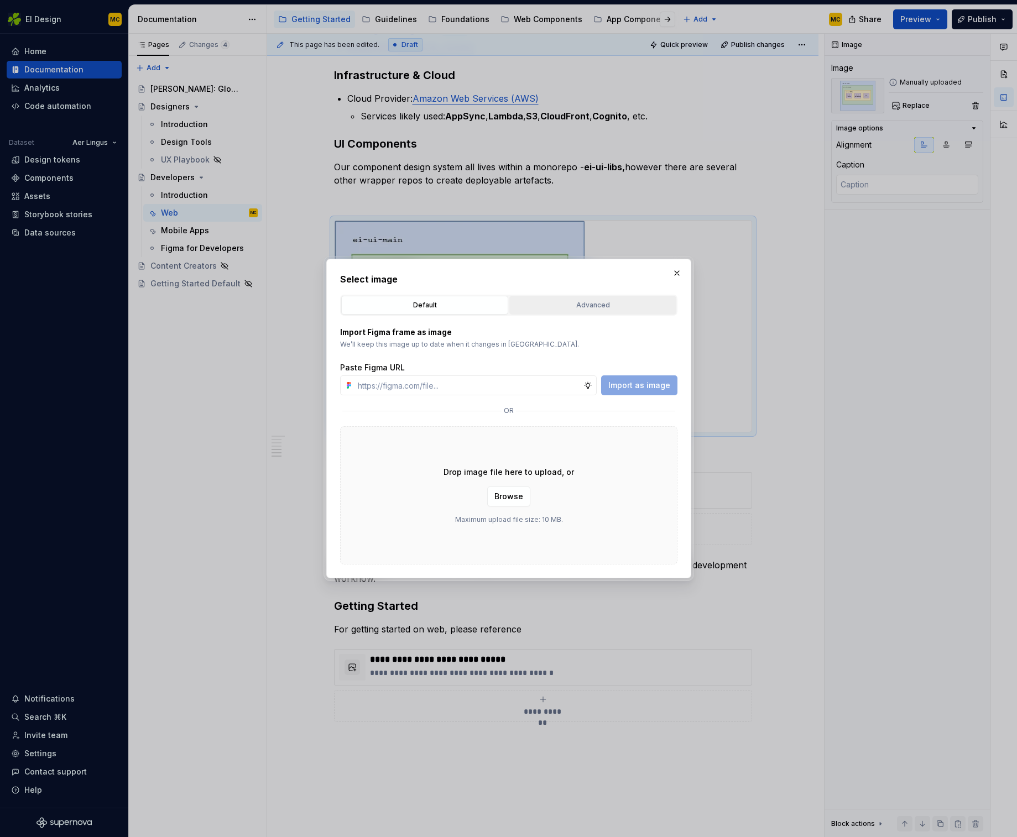
type textarea "*"
type input "[URL][DOMAIN_NAME]"
click at [634, 382] on span "Import as image" at bounding box center [639, 385] width 62 height 11
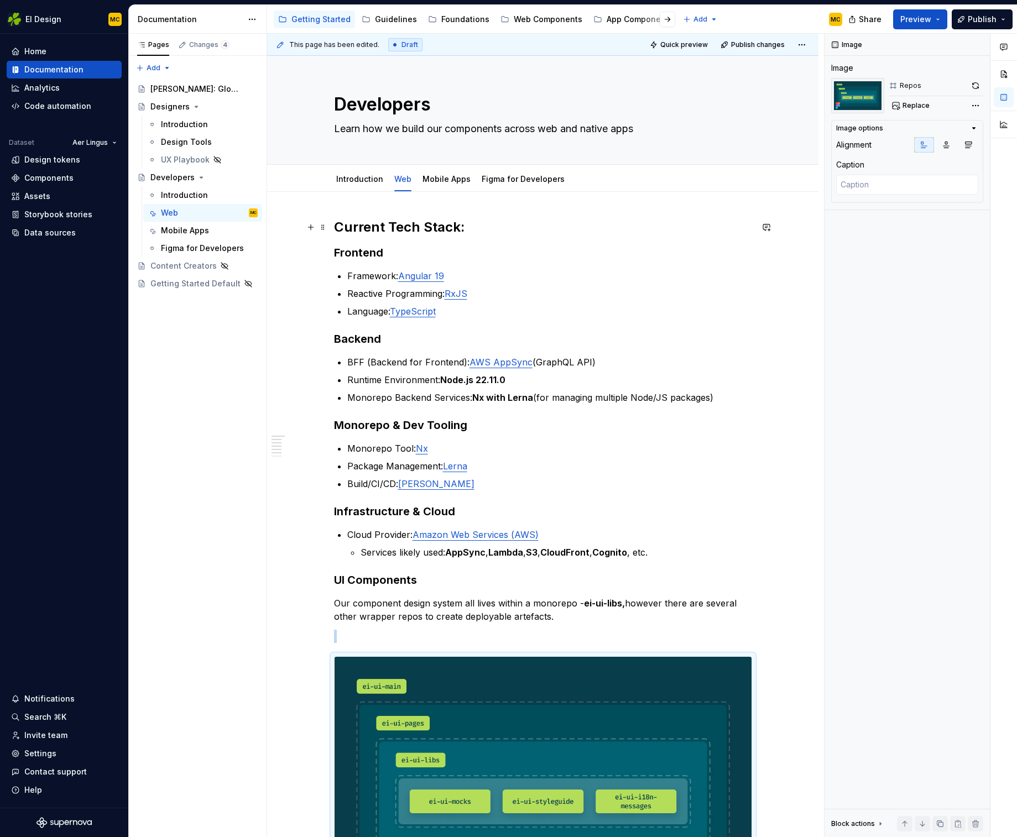
type textarea "*"
drag, startPoint x: 388, startPoint y: 226, endPoint x: 390, endPoint y: 231, distance: 5.7
click at [388, 227] on h2 "Current Tech Stack:" at bounding box center [543, 227] width 418 height 18
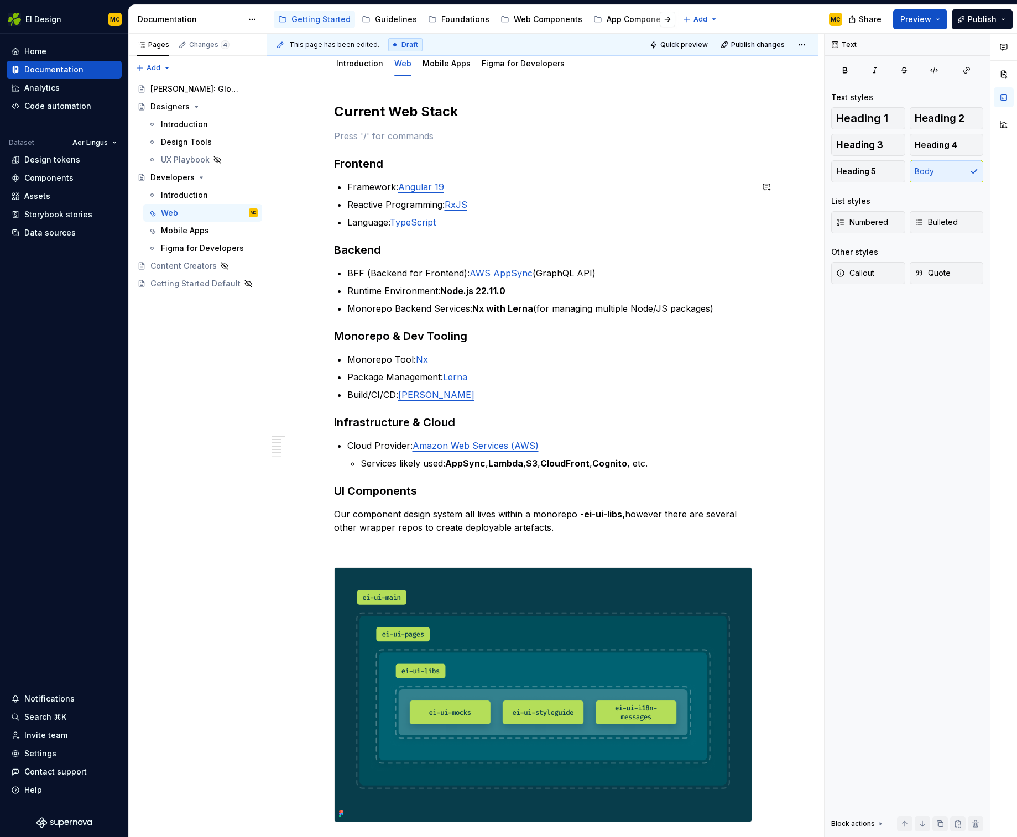
scroll to position [116, 0]
click at [462, 64] on link "Mobile Apps" at bounding box center [446, 62] width 48 height 9
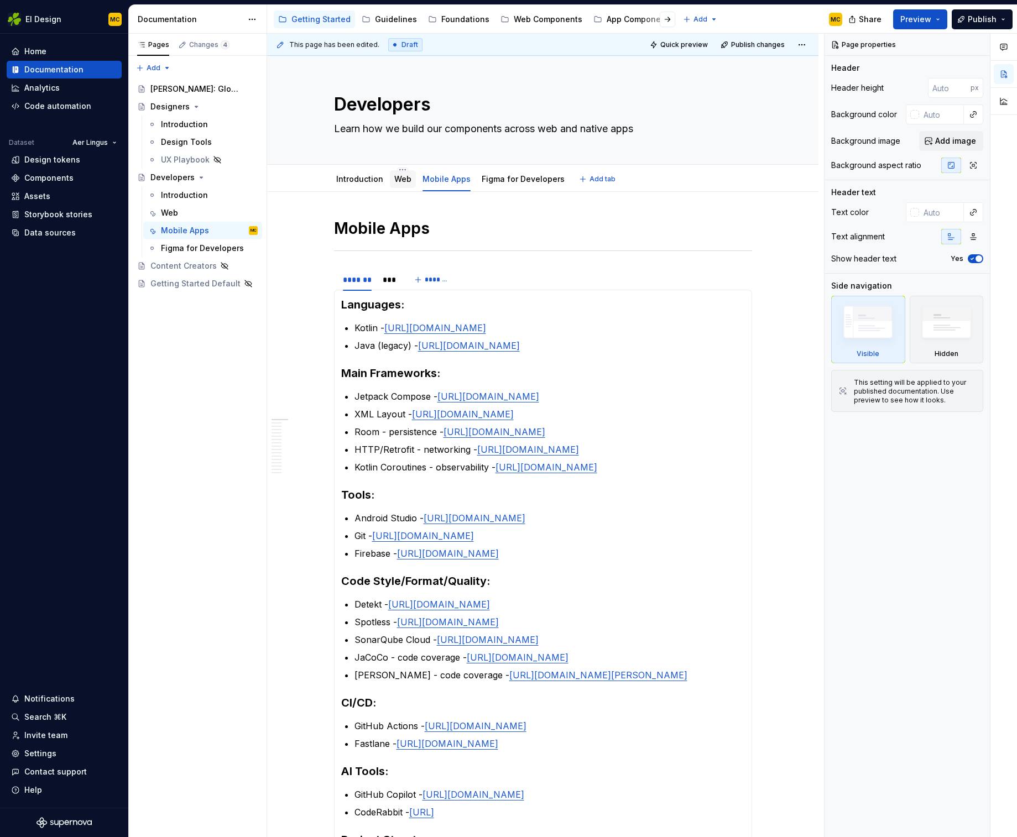
click at [405, 181] on link "Web" at bounding box center [402, 178] width 17 height 9
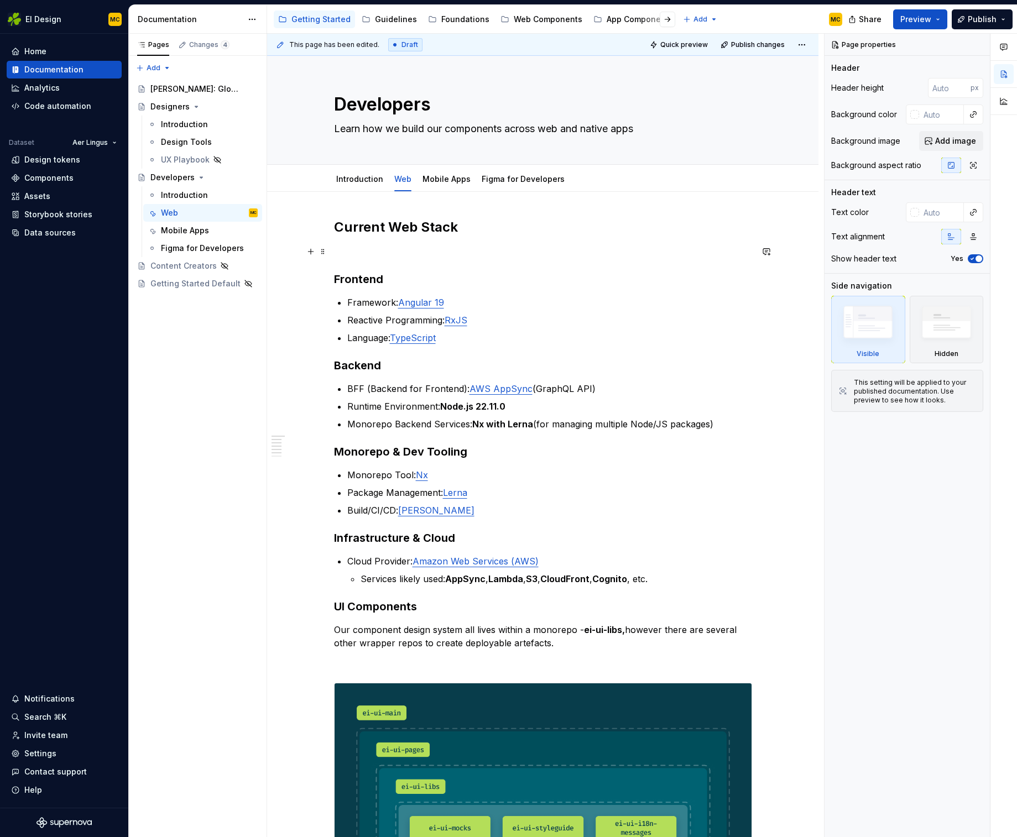
click at [364, 254] on p at bounding box center [543, 251] width 418 height 13
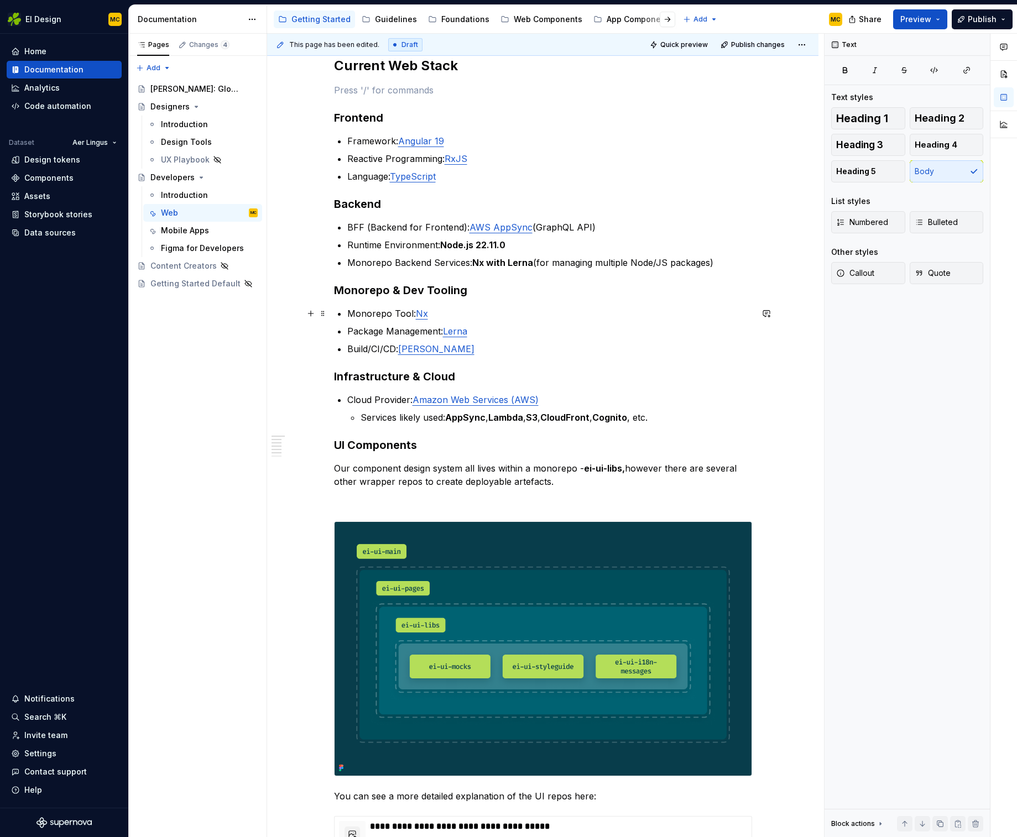
scroll to position [162, 0]
click at [425, 497] on p at bounding box center [543, 500] width 418 height 13
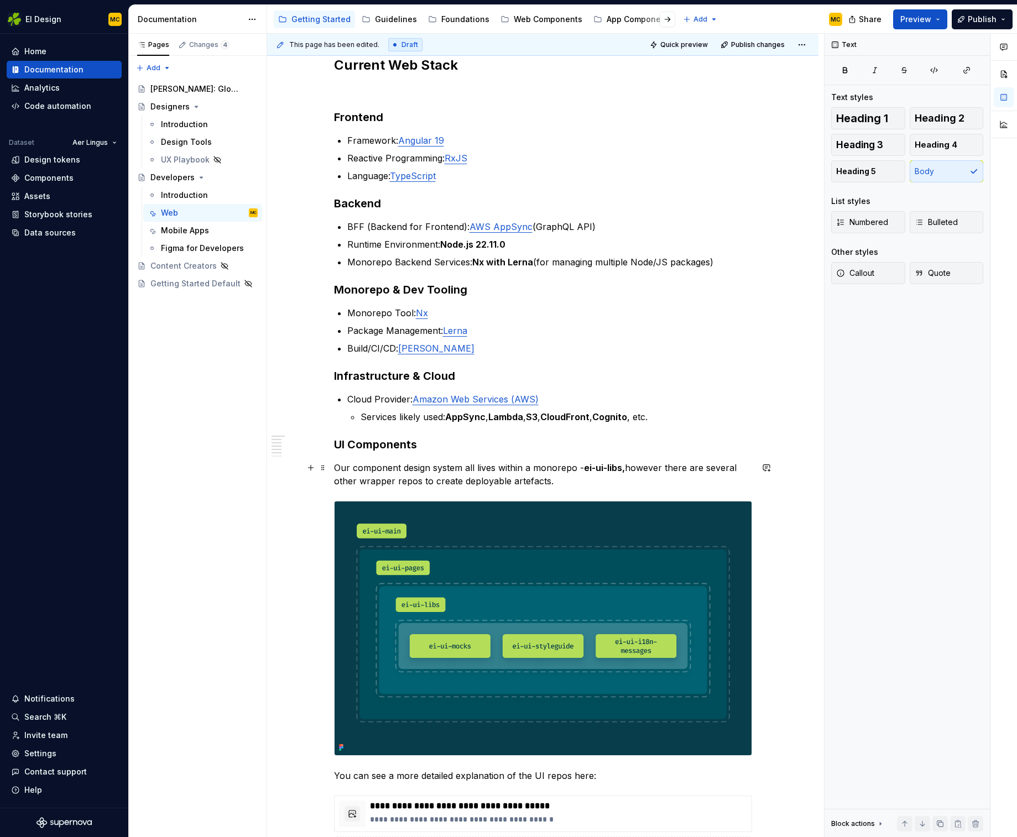
click at [583, 469] on p "Our component design system all lives within a monorepo - ei-ui-libs, however t…" at bounding box center [543, 474] width 418 height 27
type textarea "*"
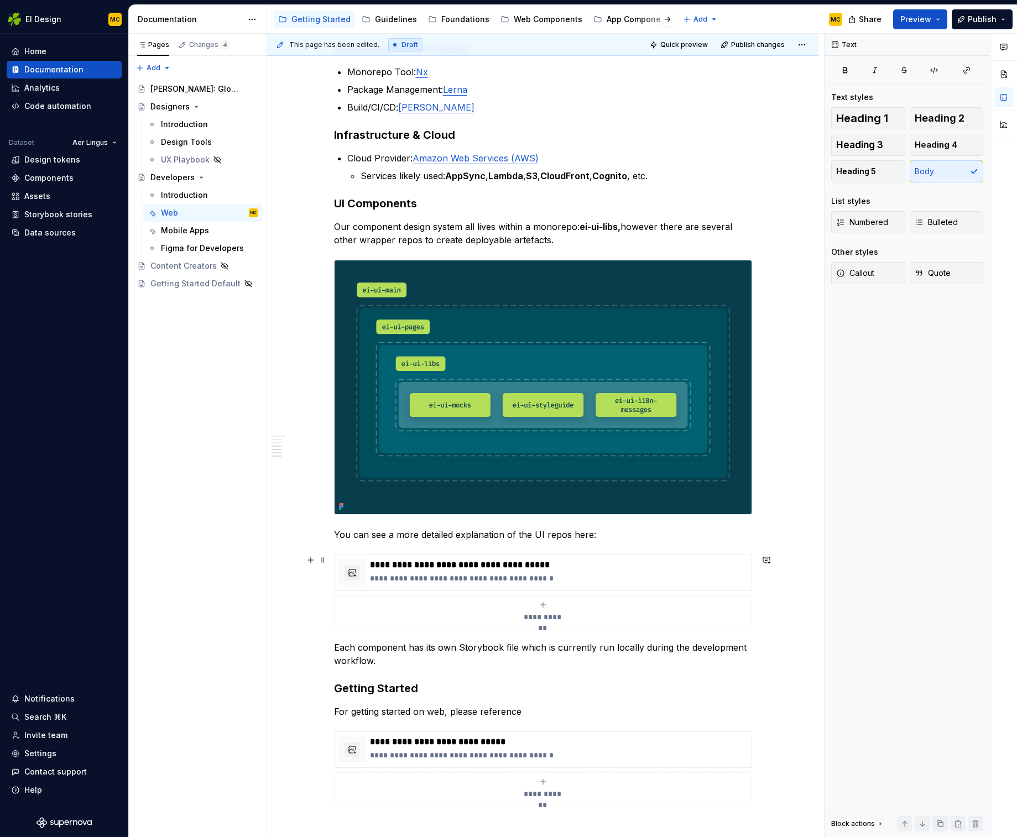
scroll to position [432, 0]
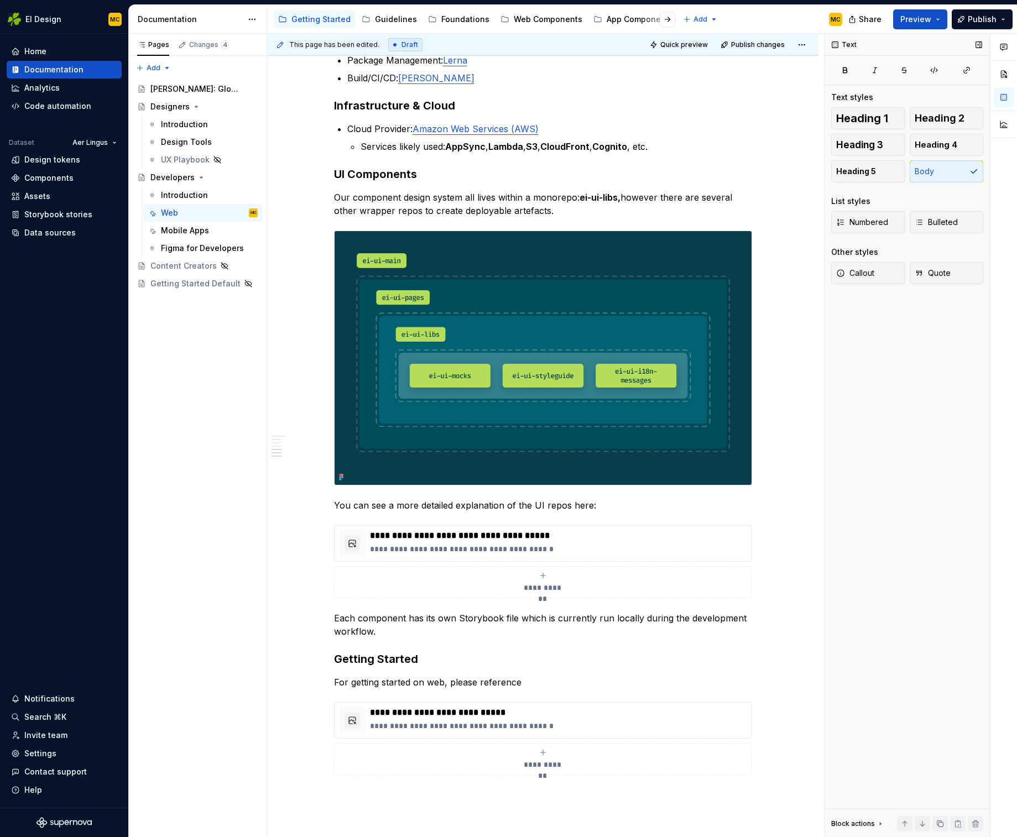
type textarea "*"
